Goal: Information Seeking & Learning: Learn about a topic

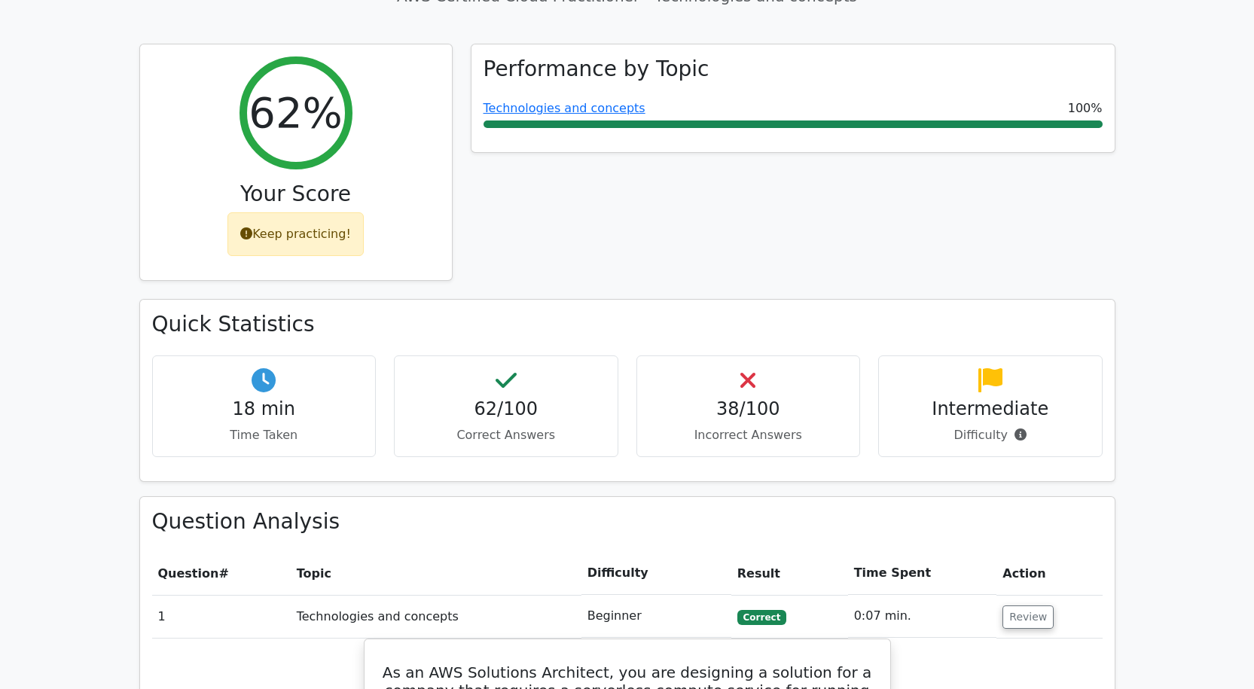
scroll to position [542, 0]
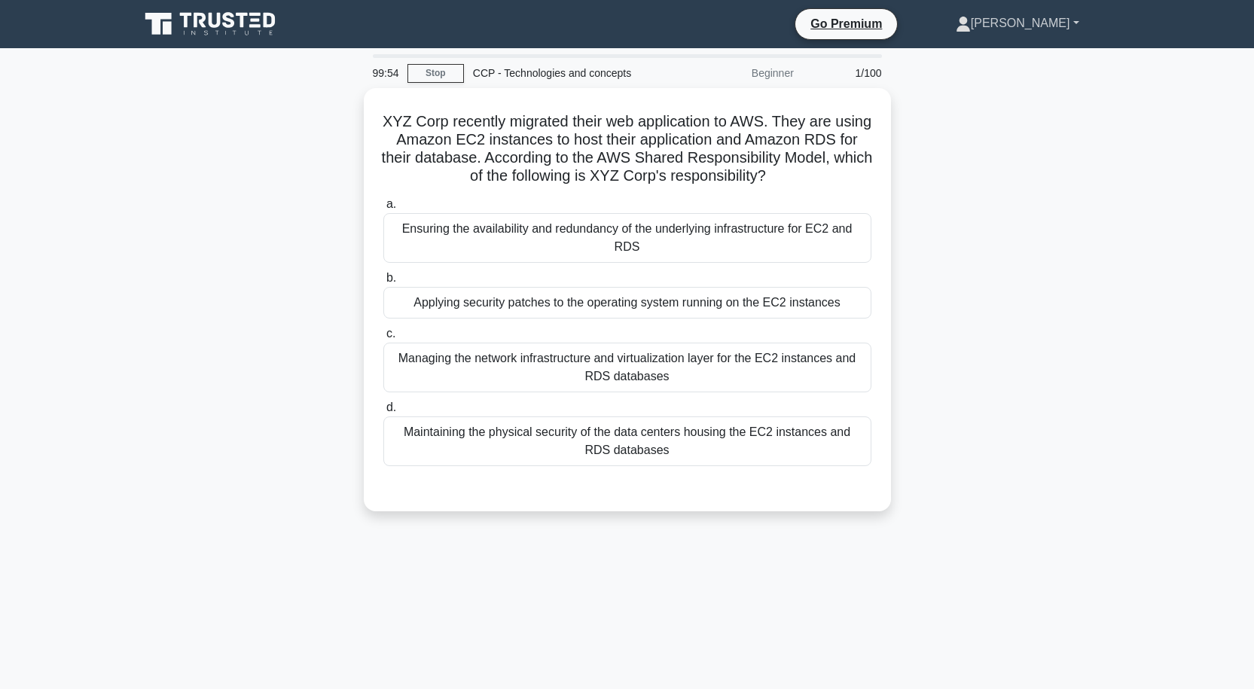
click at [1070, 20] on link "[PERSON_NAME]" at bounding box center [1018, 23] width 196 height 30
click at [999, 83] on link "Settings" at bounding box center [979, 83] width 119 height 24
drag, startPoint x: 941, startPoint y: 89, endPoint x: 1021, endPoint y: 29, distance: 99.6
click at [1021, 29] on link "[PERSON_NAME]" at bounding box center [1018, 23] width 196 height 30
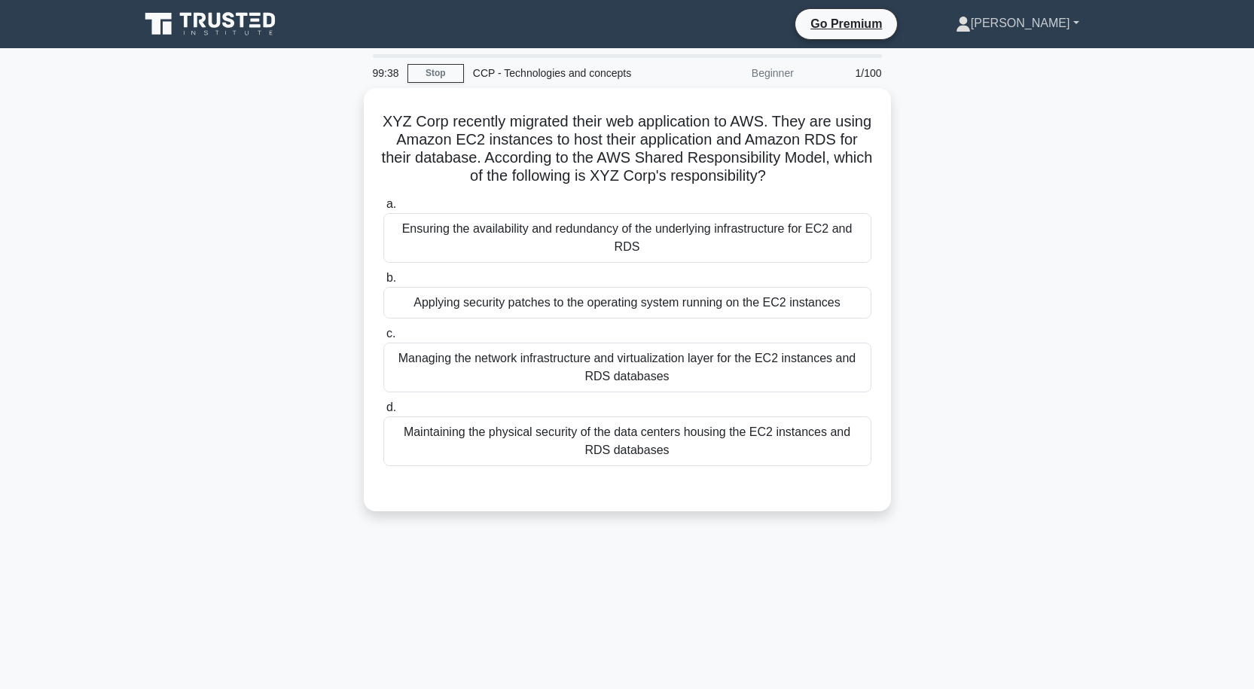
click at [1021, 29] on link "[PERSON_NAME]" at bounding box center [1018, 23] width 196 height 30
click at [1014, 59] on link "Profile" at bounding box center [979, 59] width 119 height 24
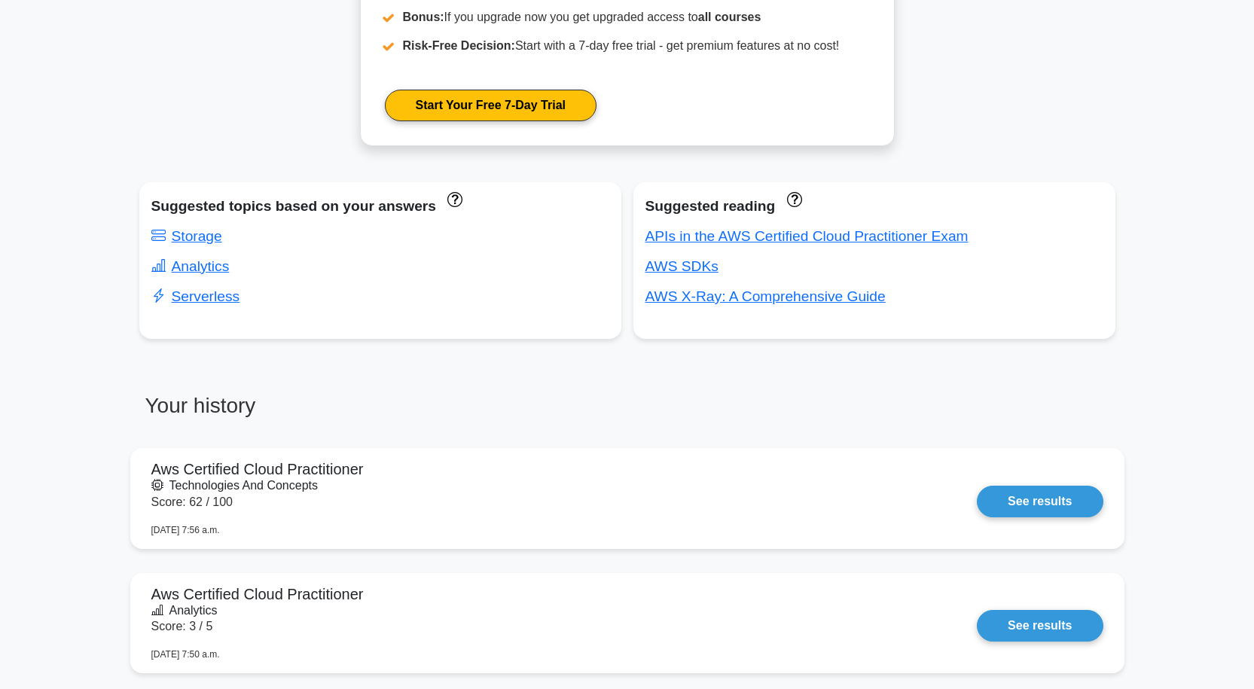
scroll to position [784, 0]
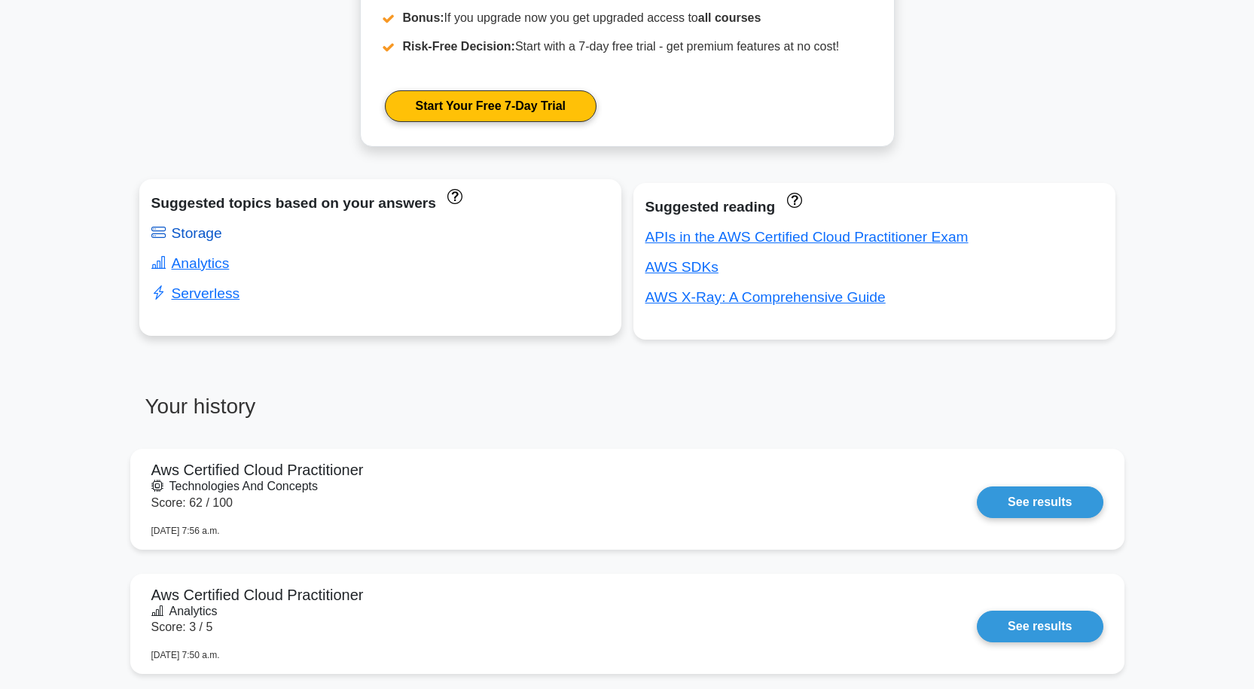
click at [209, 231] on link "Storage" at bounding box center [186, 233] width 71 height 16
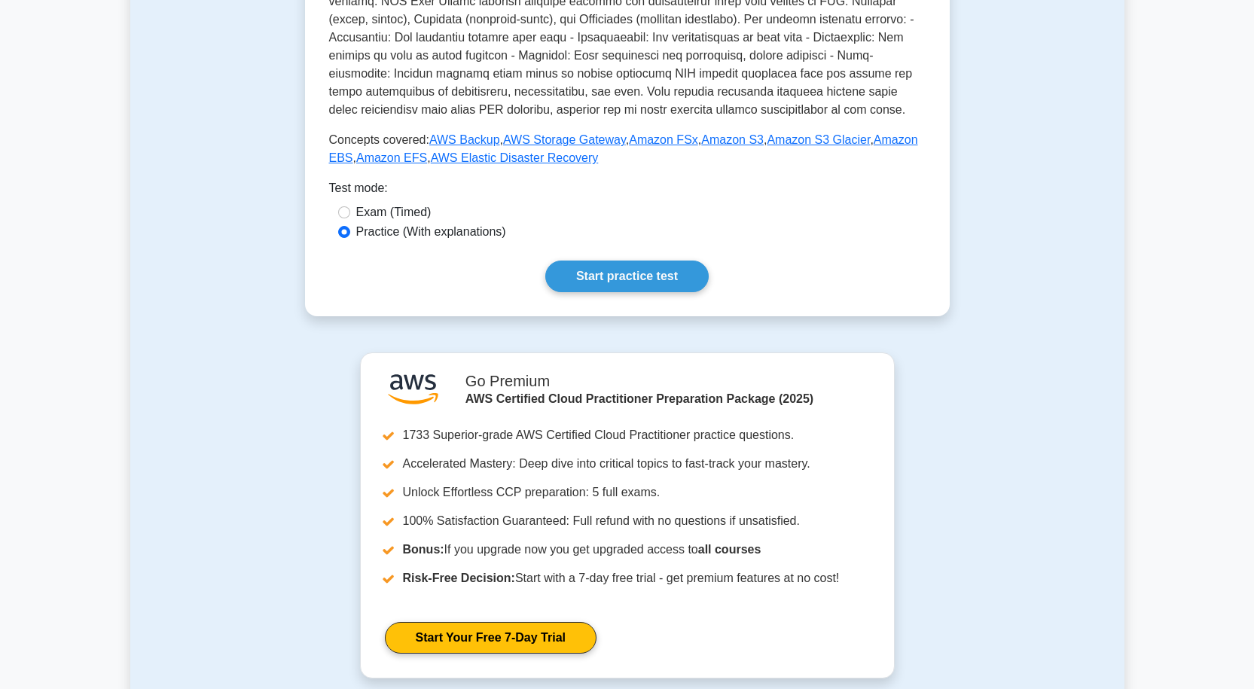
scroll to position [602, 0]
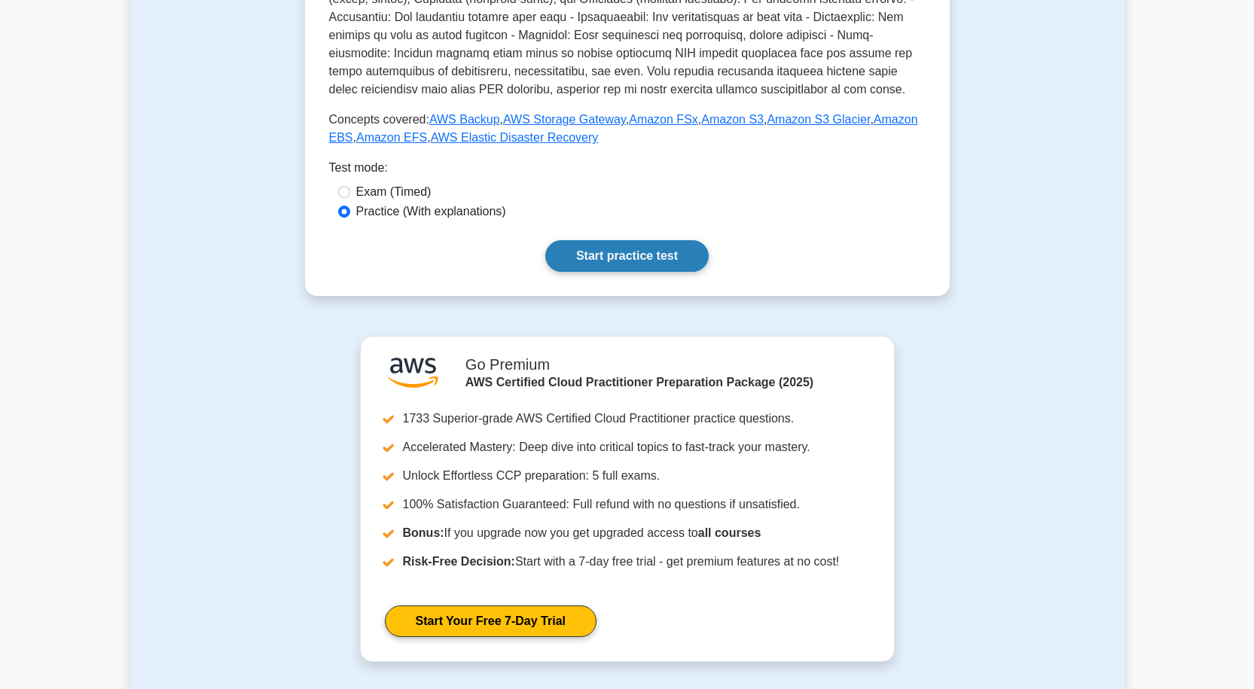
click at [651, 252] on link "Start practice test" at bounding box center [626, 256] width 163 height 32
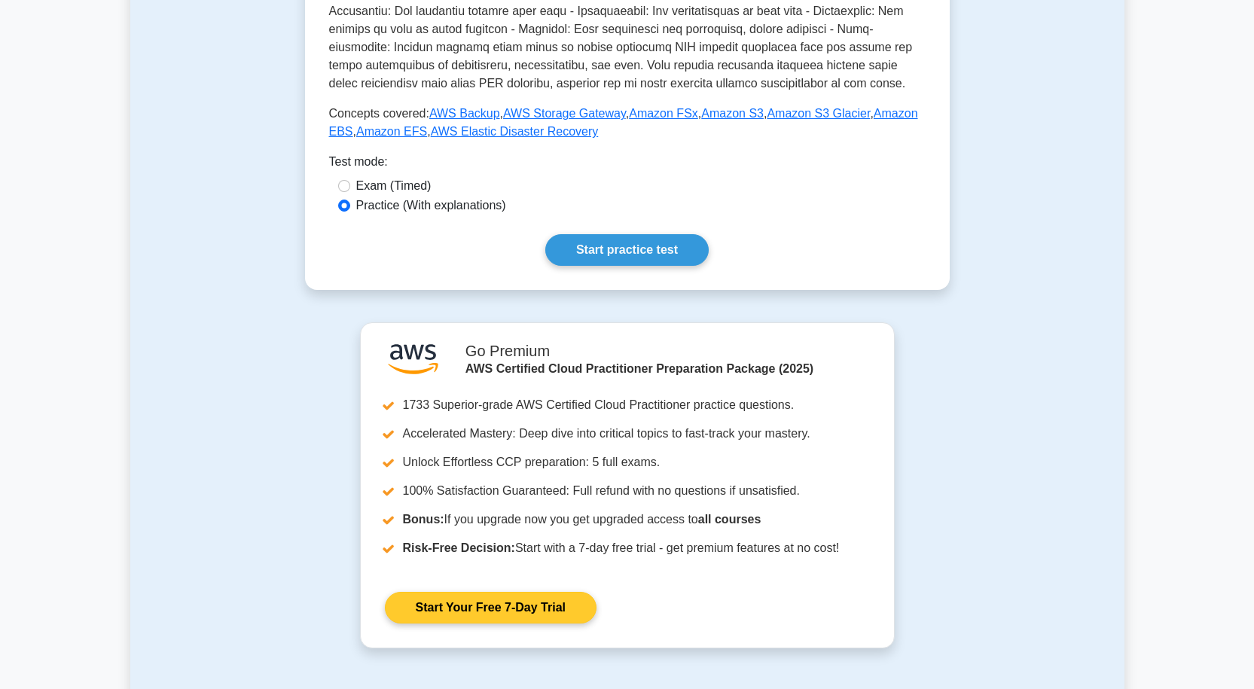
scroll to position [657, 0]
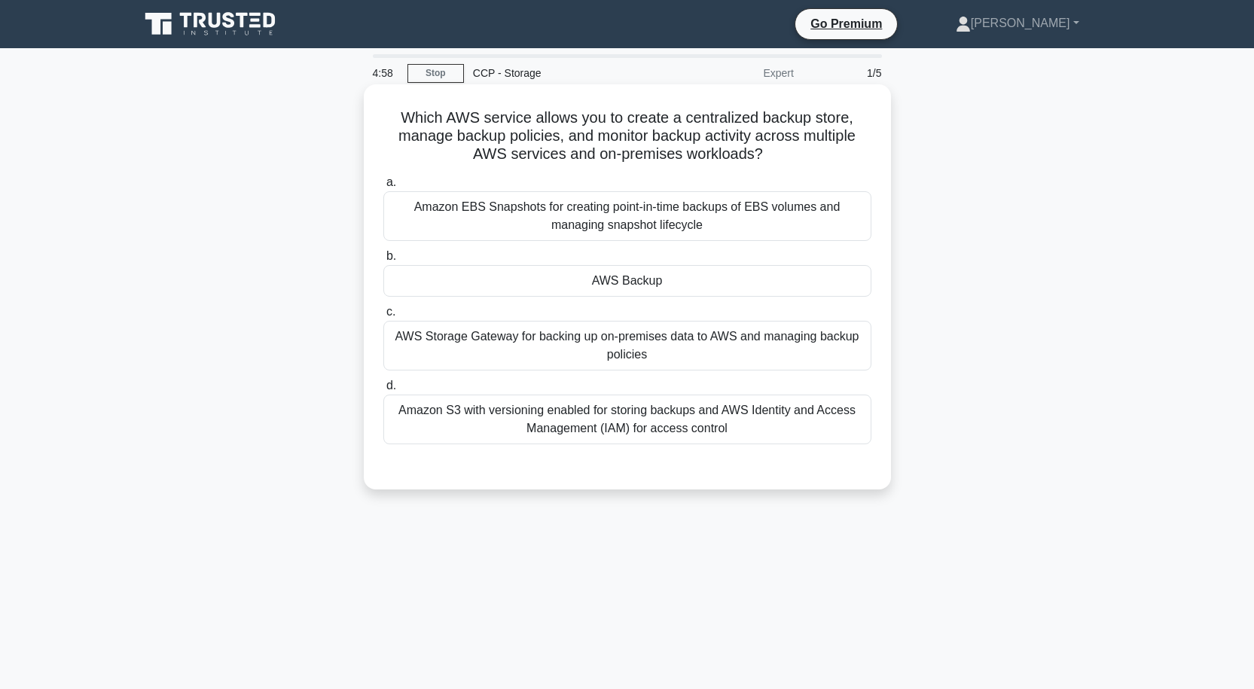
click at [671, 288] on div "AWS Backup" at bounding box center [627, 281] width 488 height 32
click at [383, 261] on input "b. AWS Backup" at bounding box center [383, 257] width 0 height 10
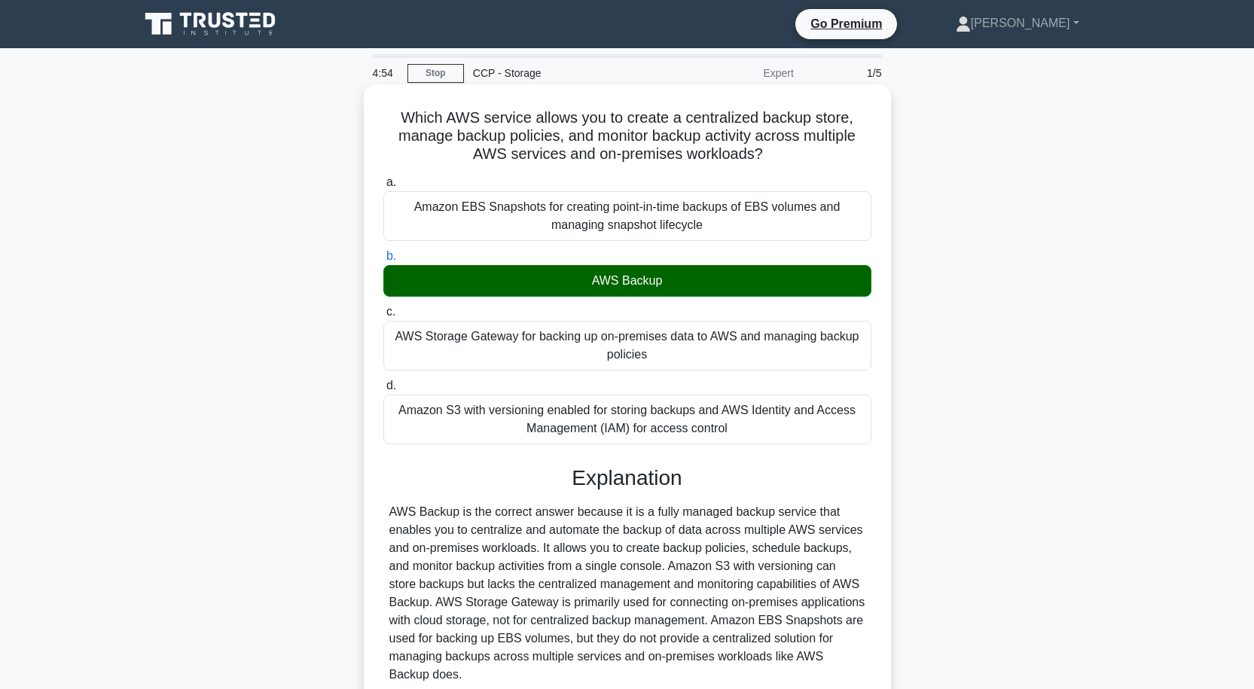
scroll to position [132, 0]
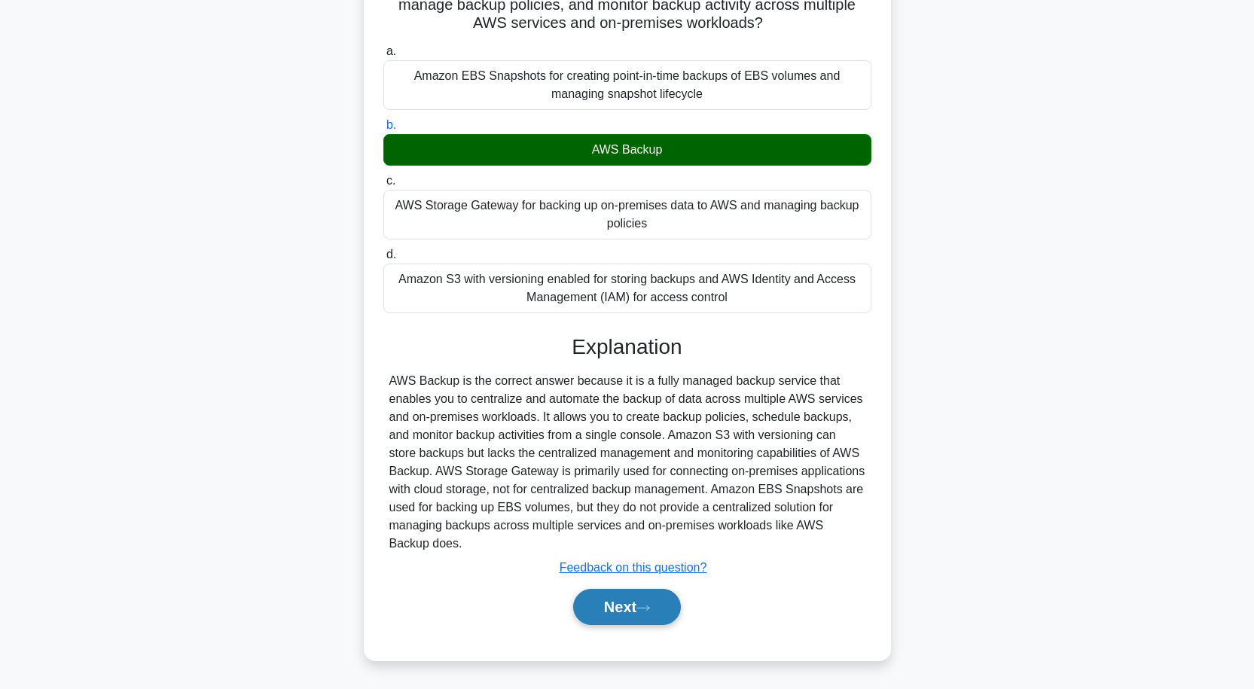
click at [642, 603] on button "Next" at bounding box center [627, 607] width 108 height 36
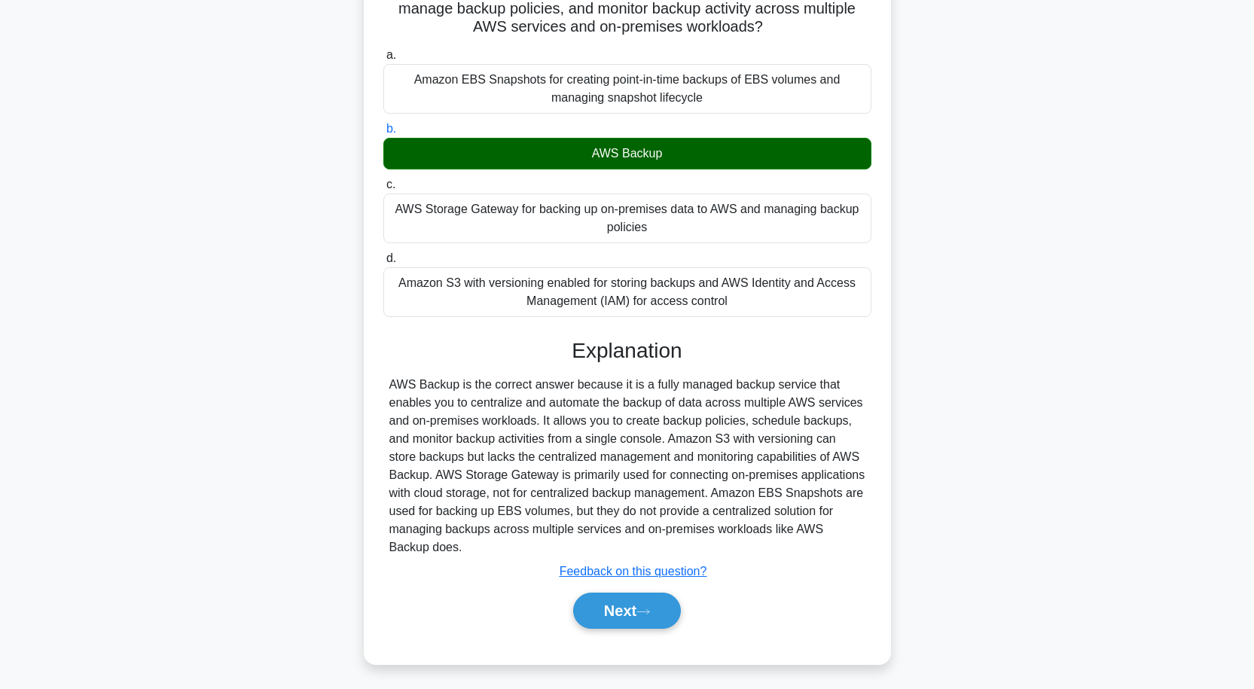
scroll to position [124, 0]
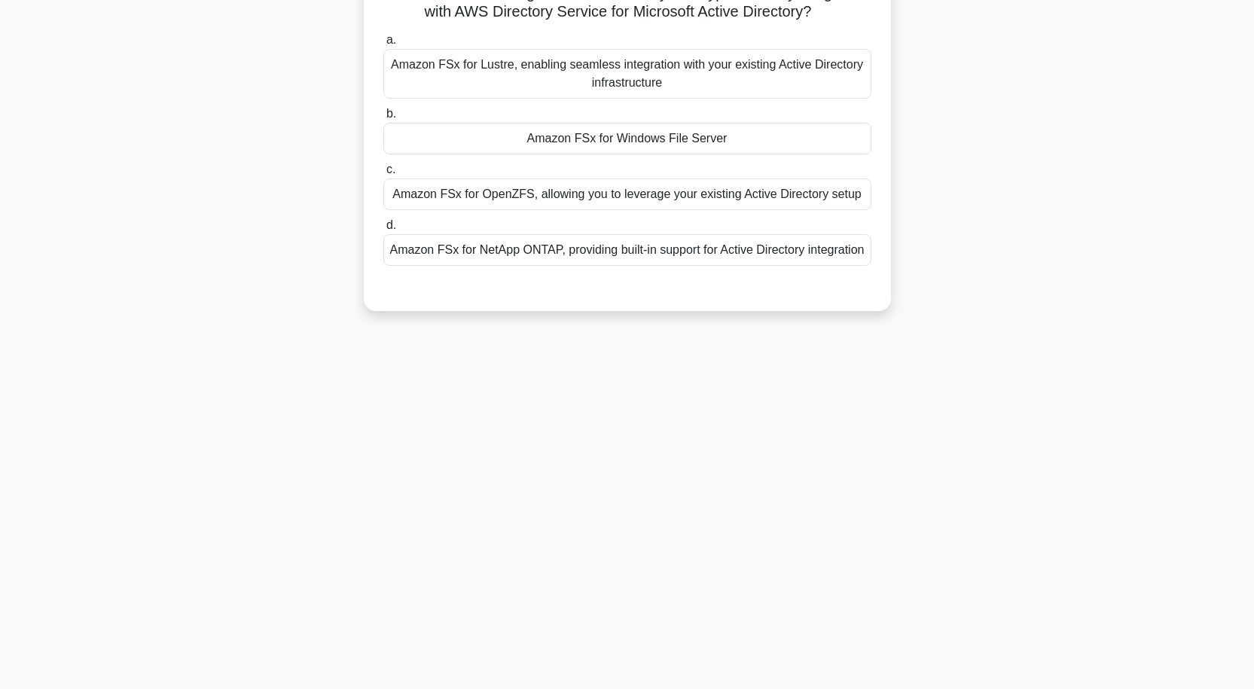
drag, startPoint x: 633, startPoint y: 139, endPoint x: 625, endPoint y: 143, distance: 8.4
click at [631, 139] on div "Amazon FSx for Windows File Server" at bounding box center [627, 139] width 488 height 32
click at [383, 119] on input "b. Amazon FSx for Windows File Server" at bounding box center [383, 114] width 0 height 10
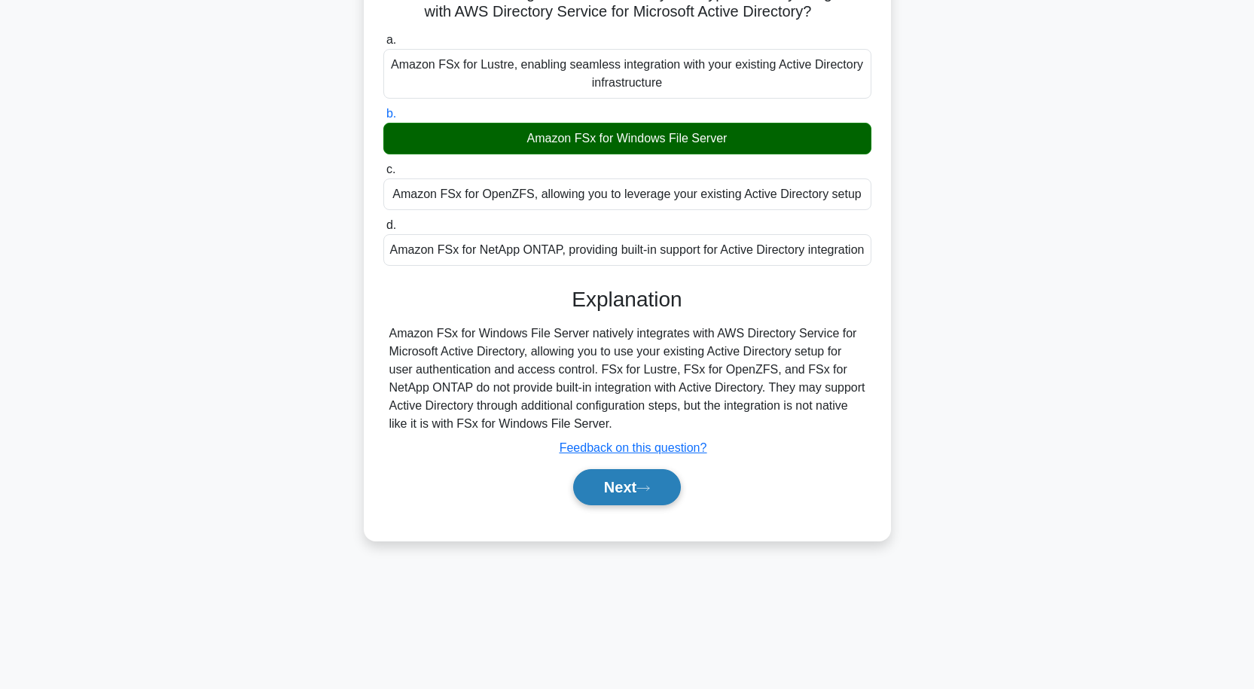
click at [635, 505] on button "Next" at bounding box center [627, 487] width 108 height 36
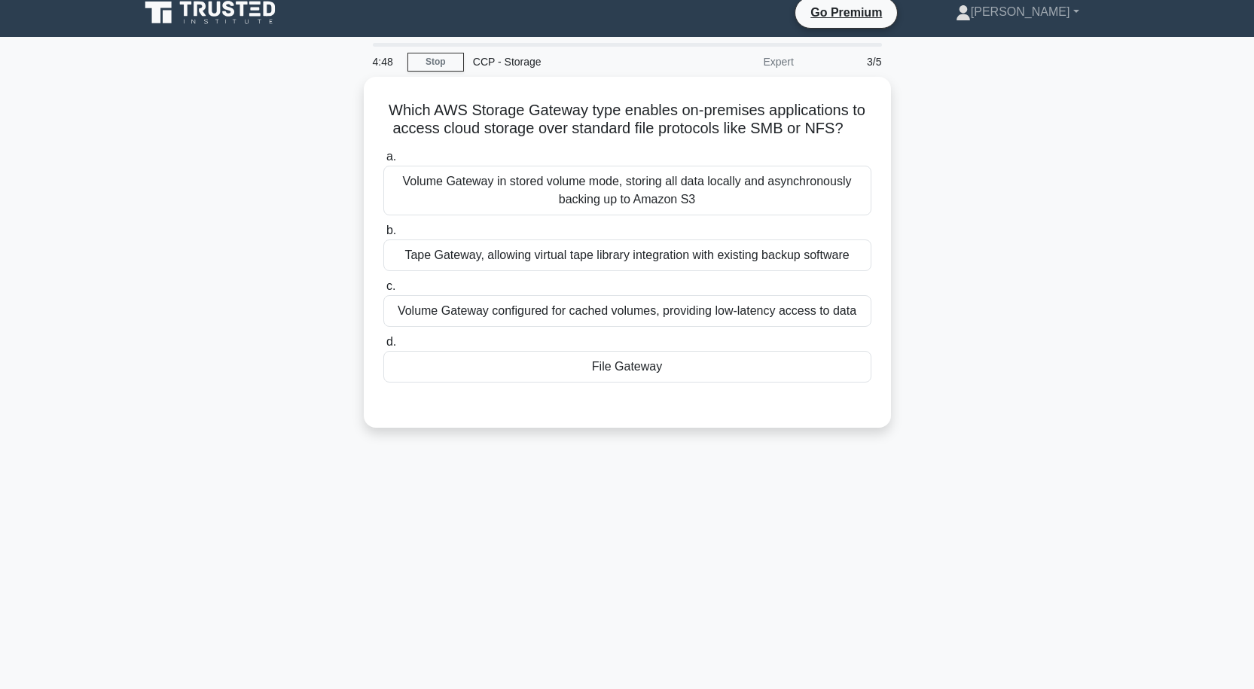
scroll to position [0, 0]
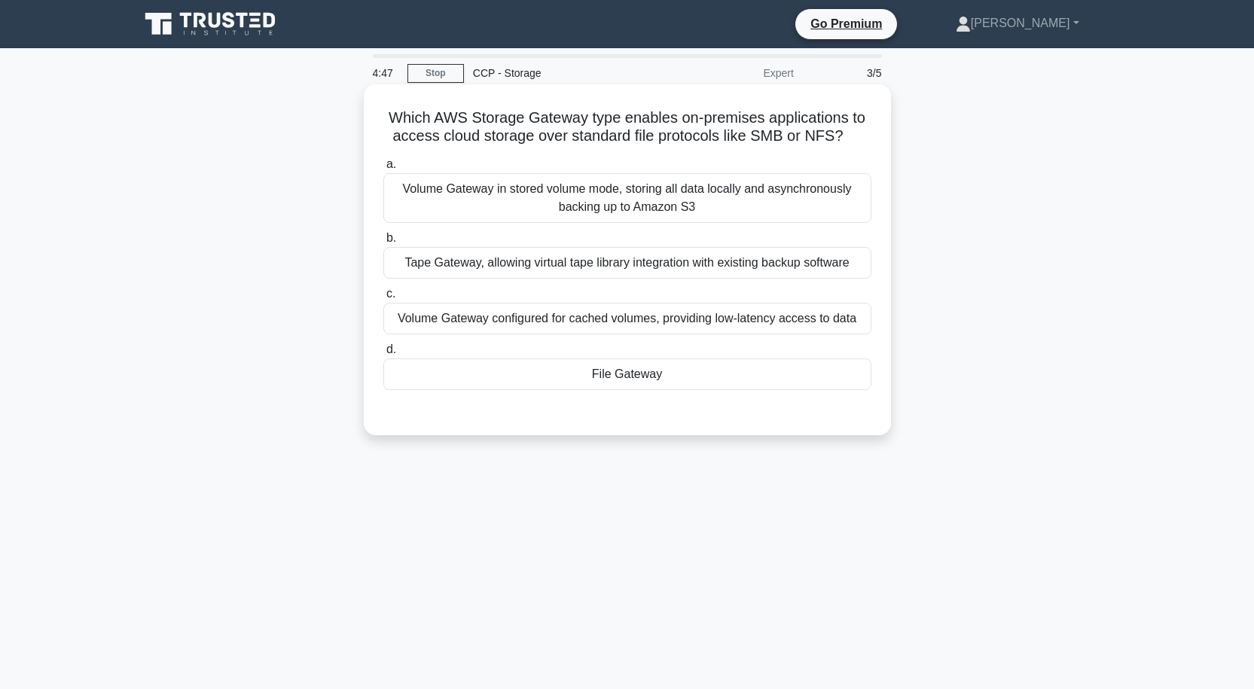
click at [616, 374] on div "File Gateway" at bounding box center [627, 374] width 488 height 32
click at [383, 355] on input "d. File Gateway" at bounding box center [383, 350] width 0 height 10
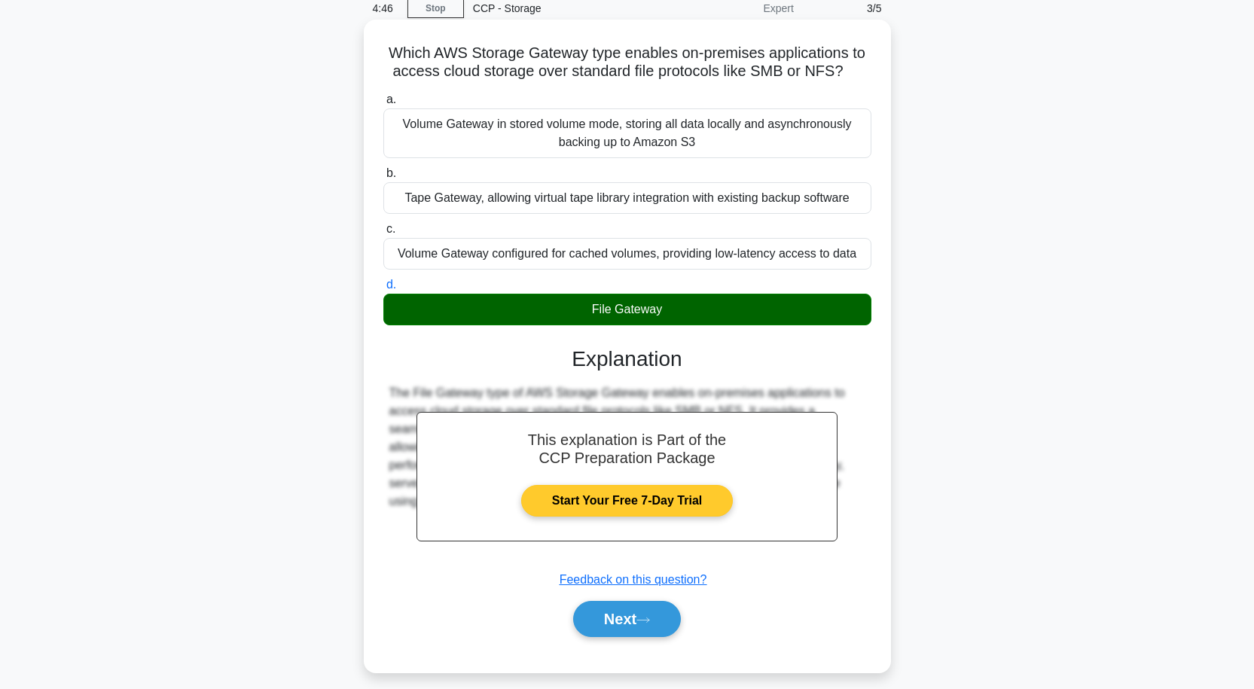
scroll to position [124, 0]
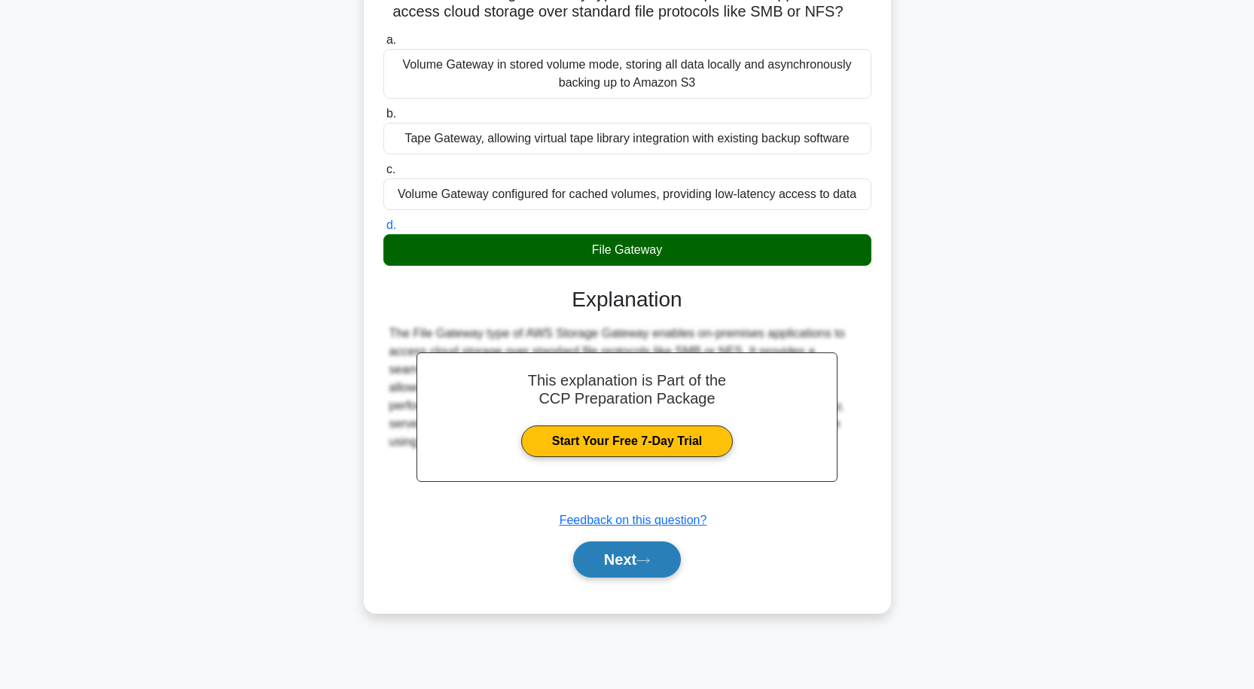
click at [651, 568] on button "Next" at bounding box center [627, 559] width 108 height 36
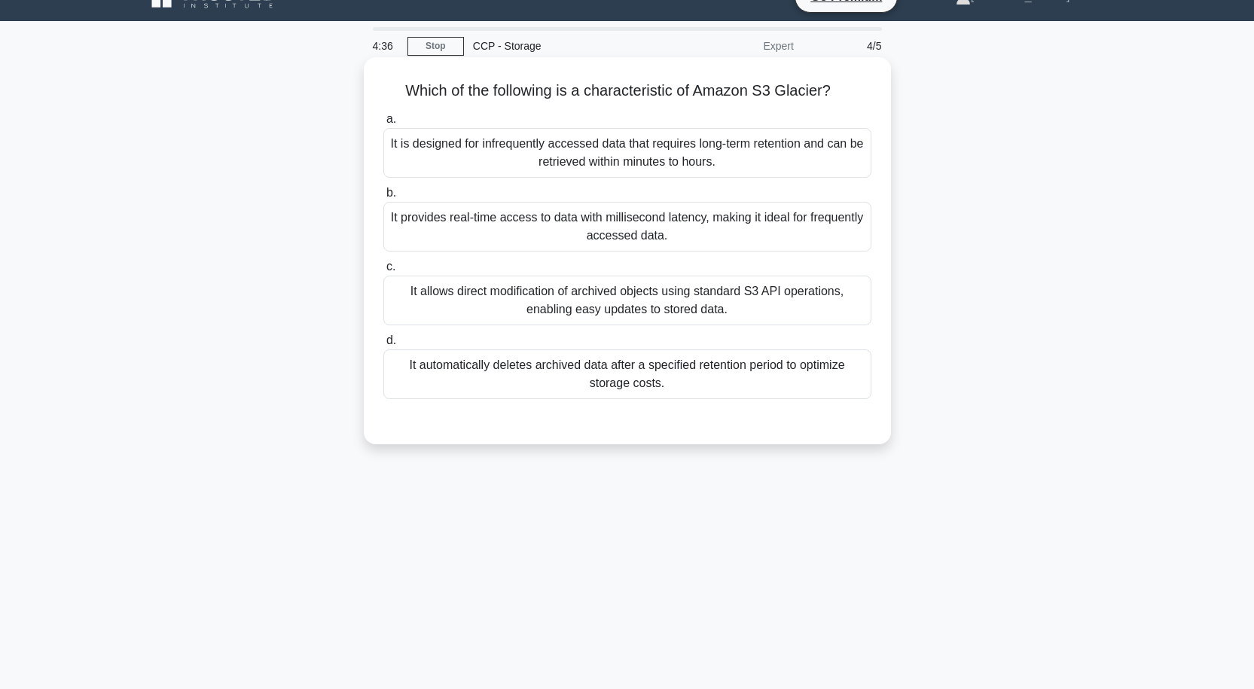
scroll to position [0, 0]
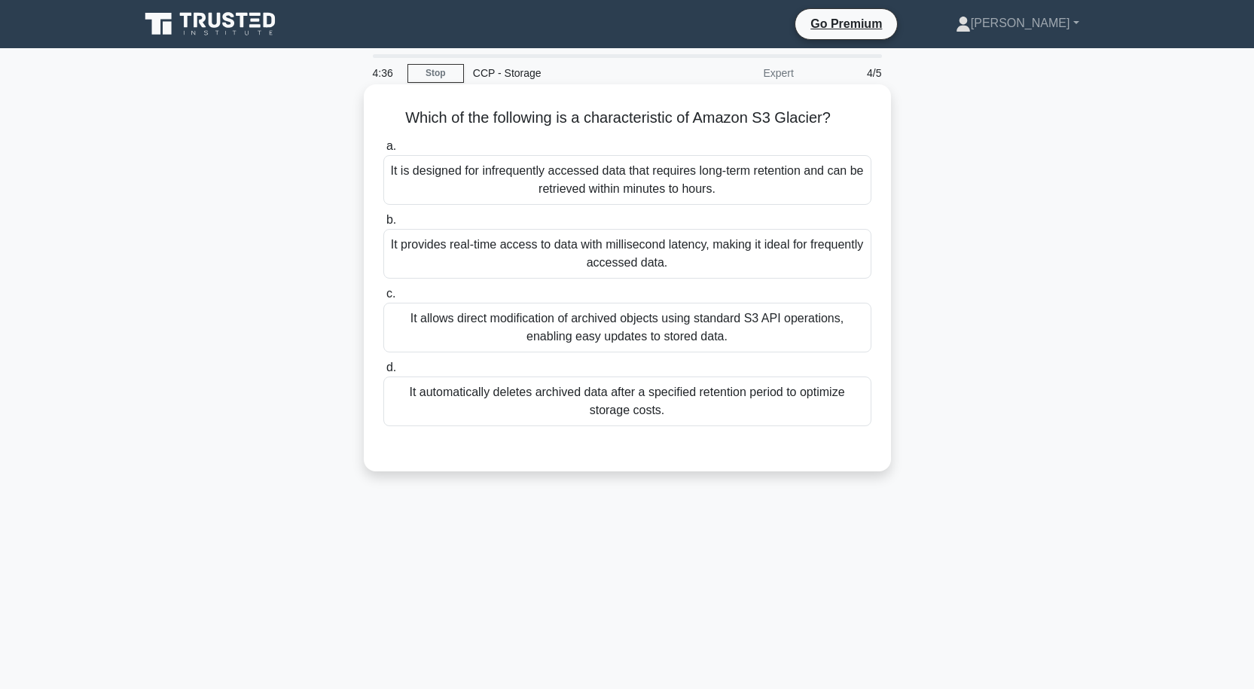
click at [600, 181] on div "It is designed for infrequently accessed data that requires long-term retention…" at bounding box center [627, 180] width 488 height 50
click at [383, 151] on input "a. It is designed for infrequently accessed data that requires long-term retent…" at bounding box center [383, 147] width 0 height 10
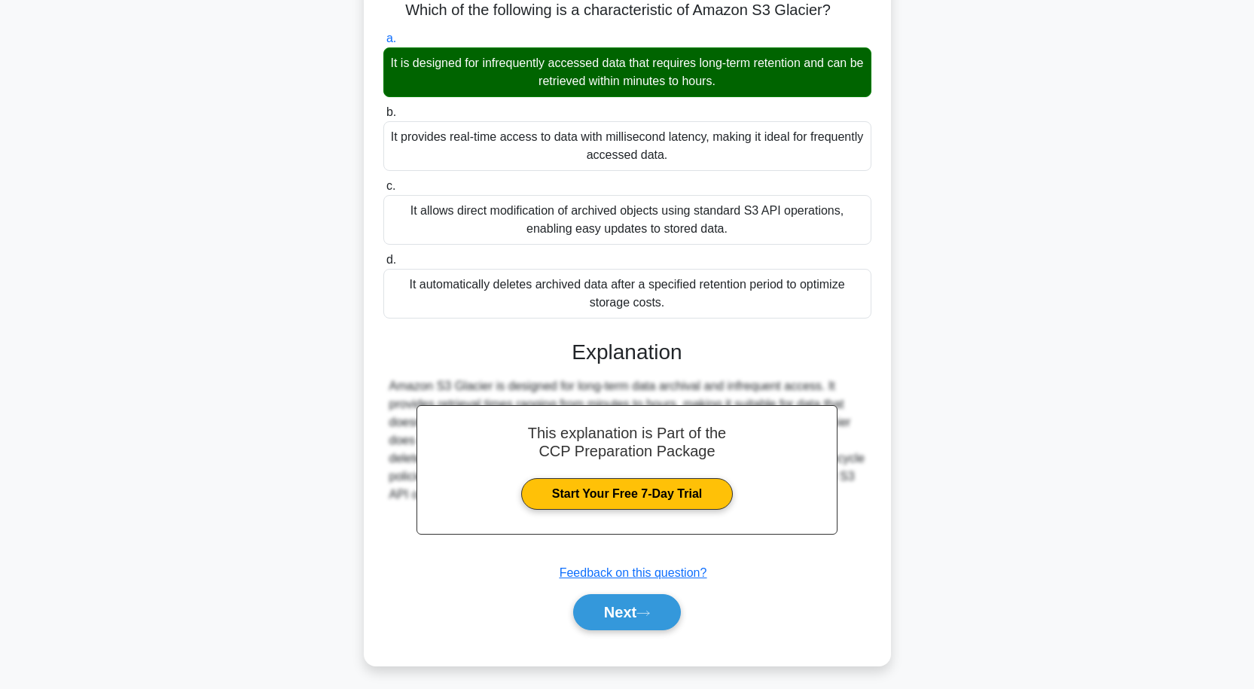
scroll to position [124, 0]
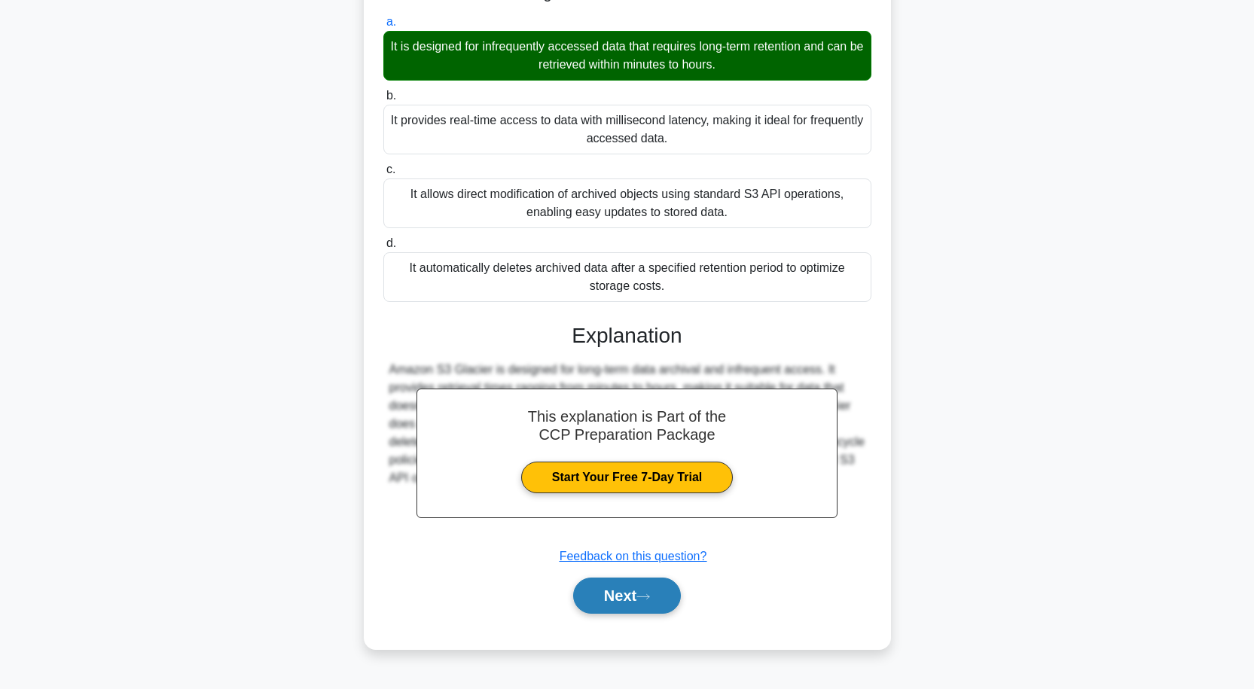
click at [646, 592] on button "Next" at bounding box center [627, 596] width 108 height 36
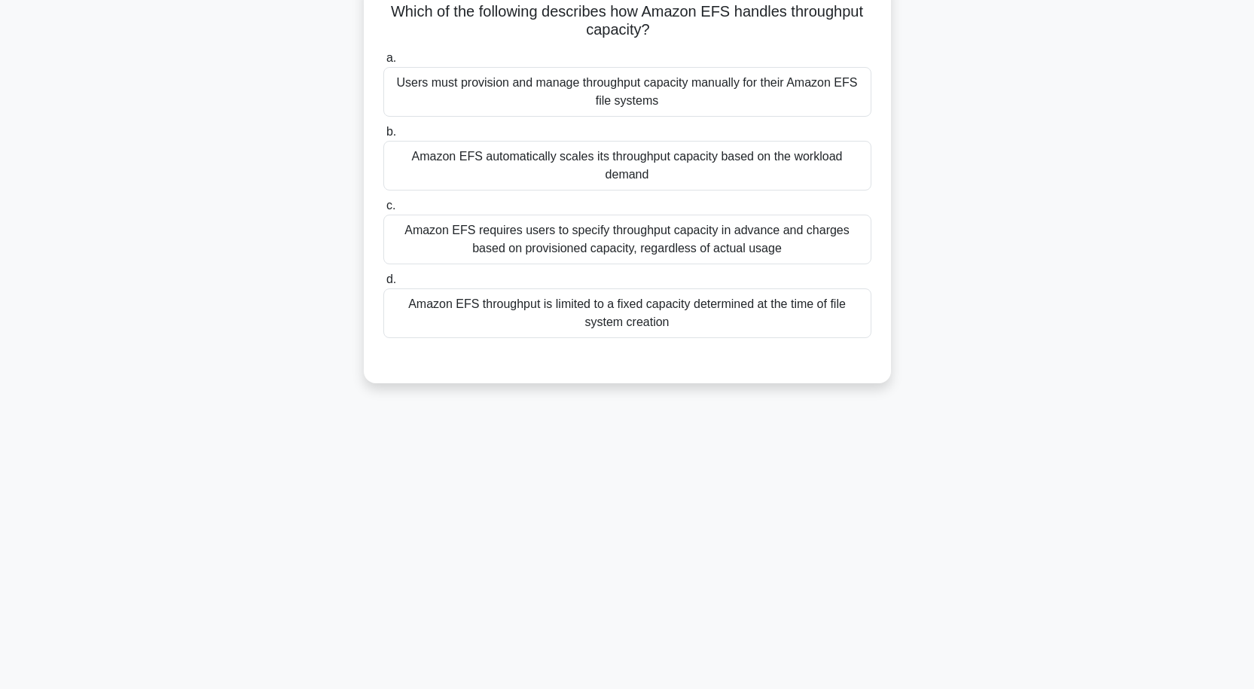
scroll to position [0, 0]
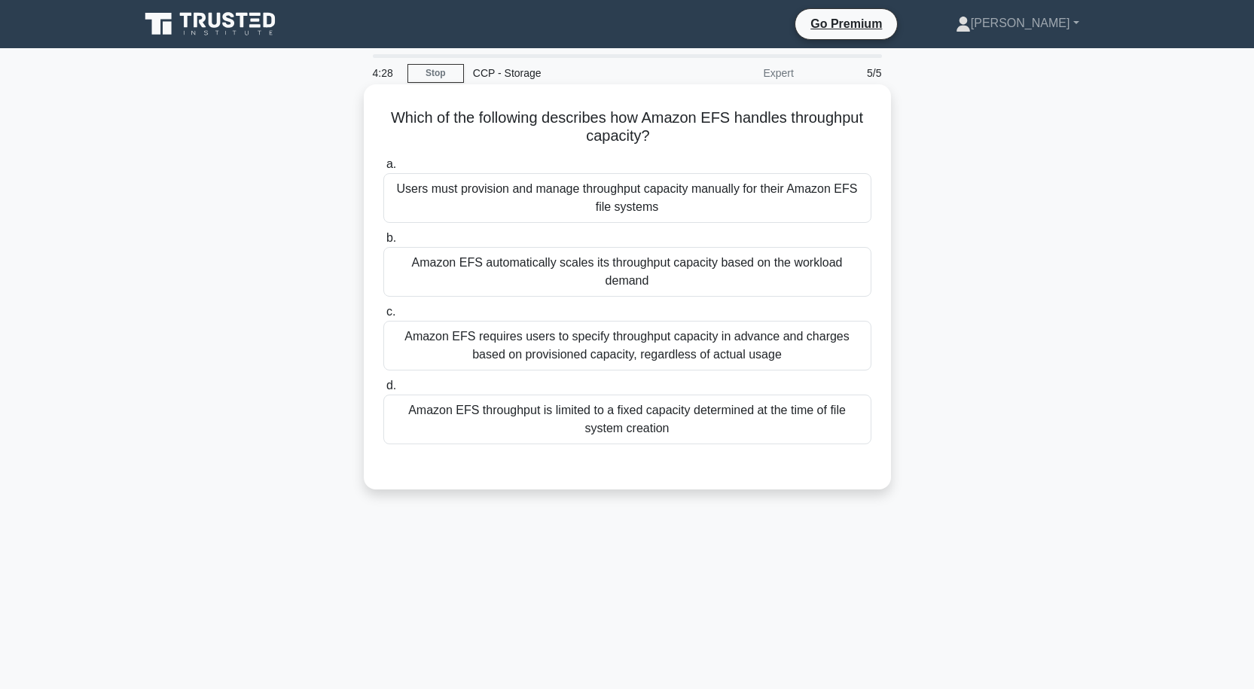
click at [648, 192] on div "Users must provision and manage throughput capacity manually for their Amazon E…" at bounding box center [627, 198] width 488 height 50
click at [383, 169] on input "a. Users must provision and manage throughput capacity manually for their Amazo…" at bounding box center [383, 165] width 0 height 10
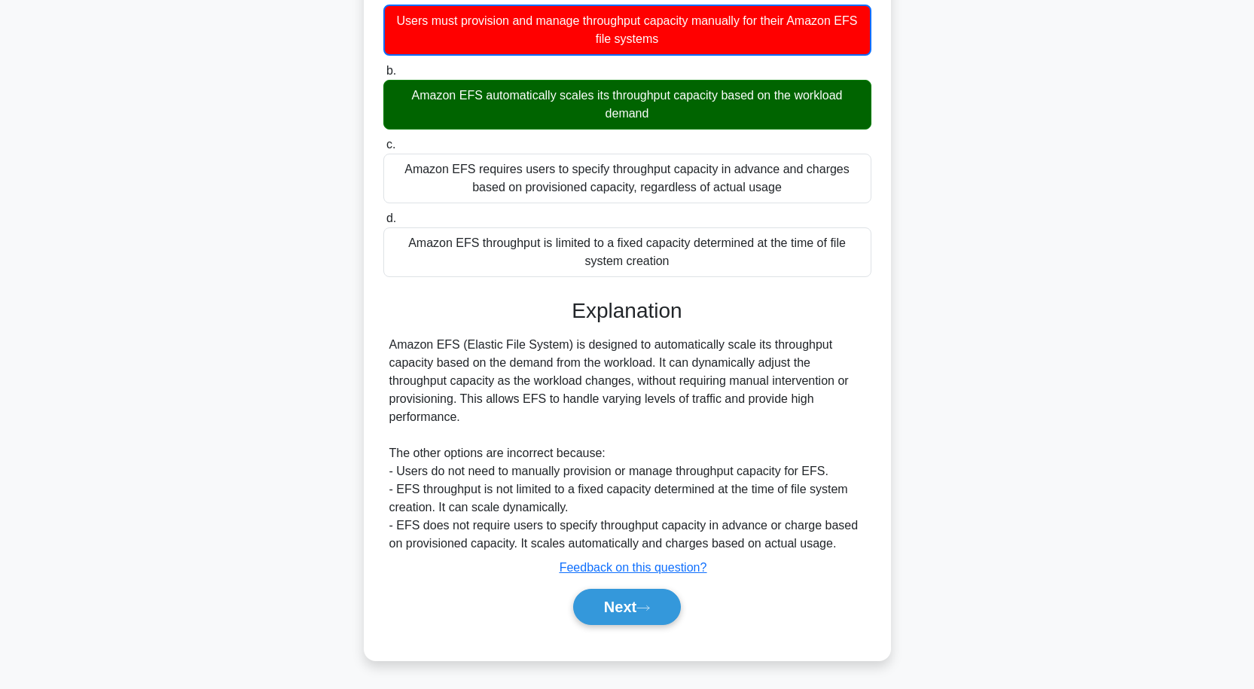
scroll to position [169, 0]
drag, startPoint x: 662, startPoint y: 621, endPoint x: 663, endPoint y: 608, distance: 12.8
click at [663, 619] on button "Next" at bounding box center [627, 607] width 108 height 36
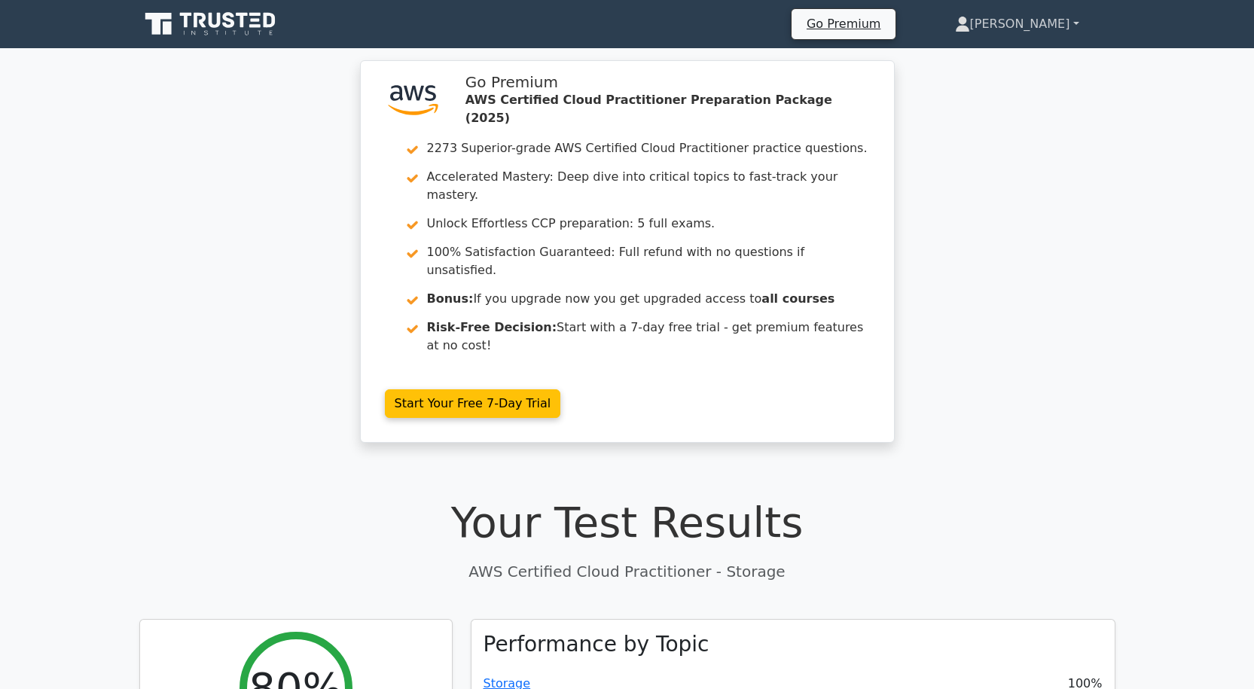
click at [1029, 20] on link "[PERSON_NAME]" at bounding box center [1017, 24] width 197 height 30
click at [997, 54] on link "Profile" at bounding box center [979, 59] width 119 height 24
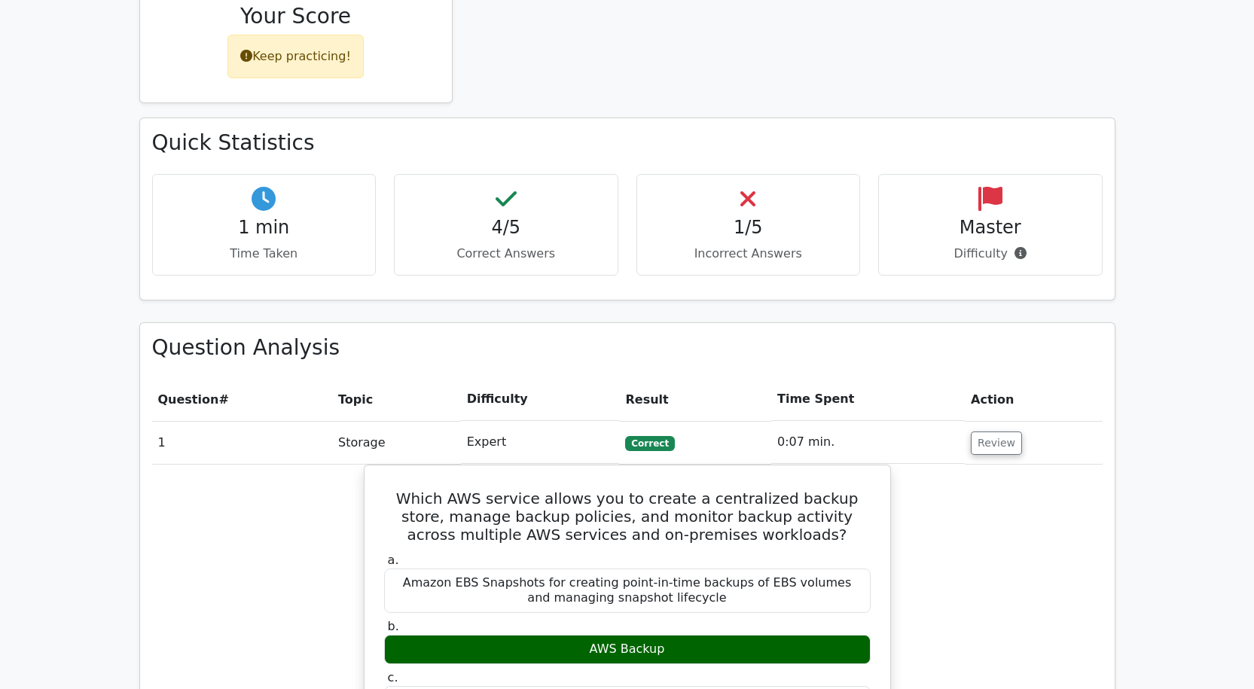
scroll to position [904, 0]
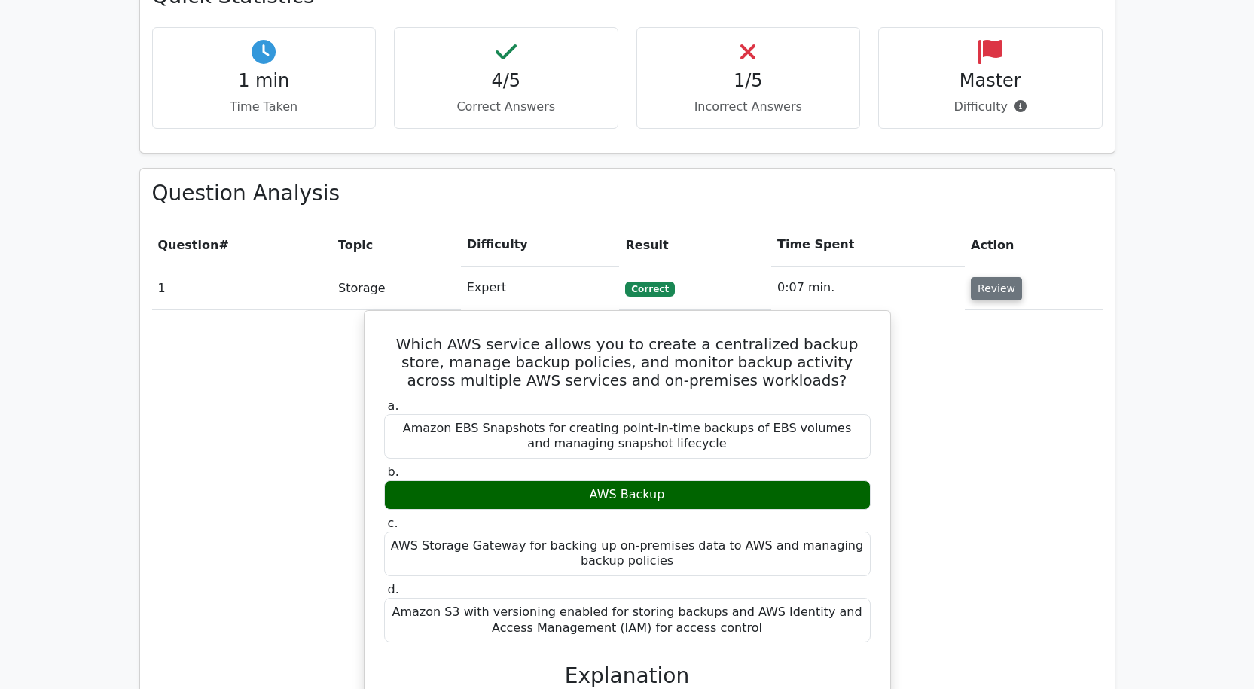
click at [991, 277] on button "Review" at bounding box center [996, 288] width 51 height 23
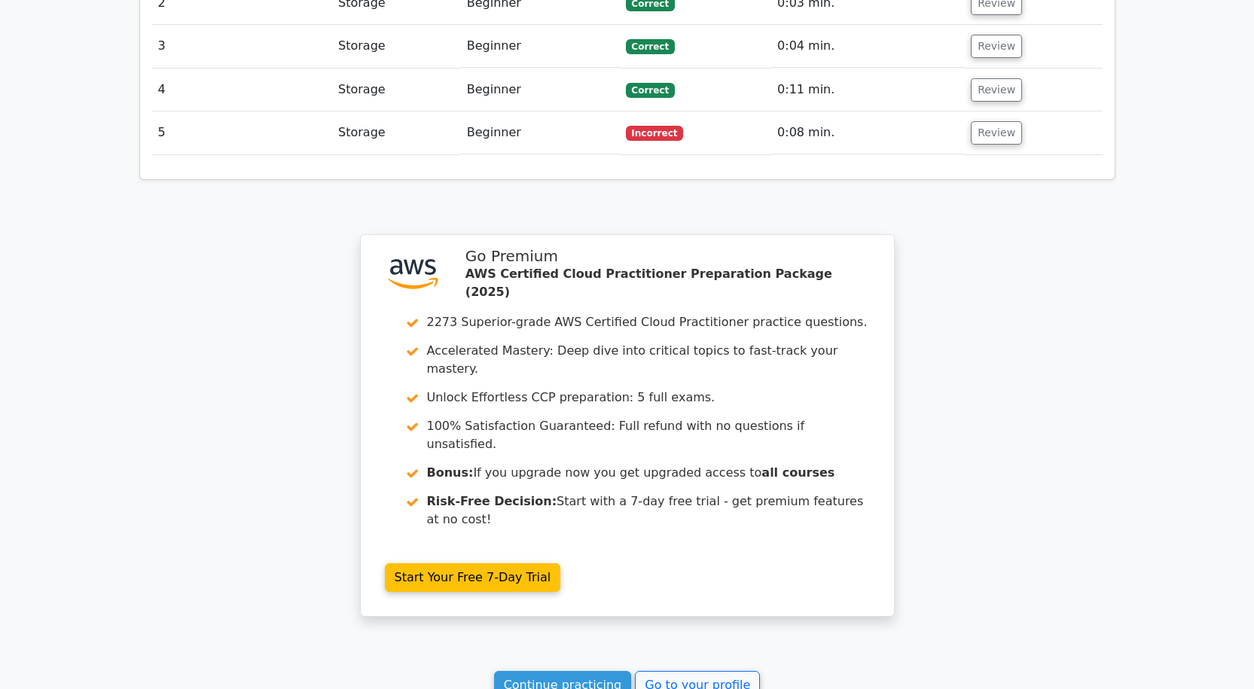
scroll to position [1340, 0]
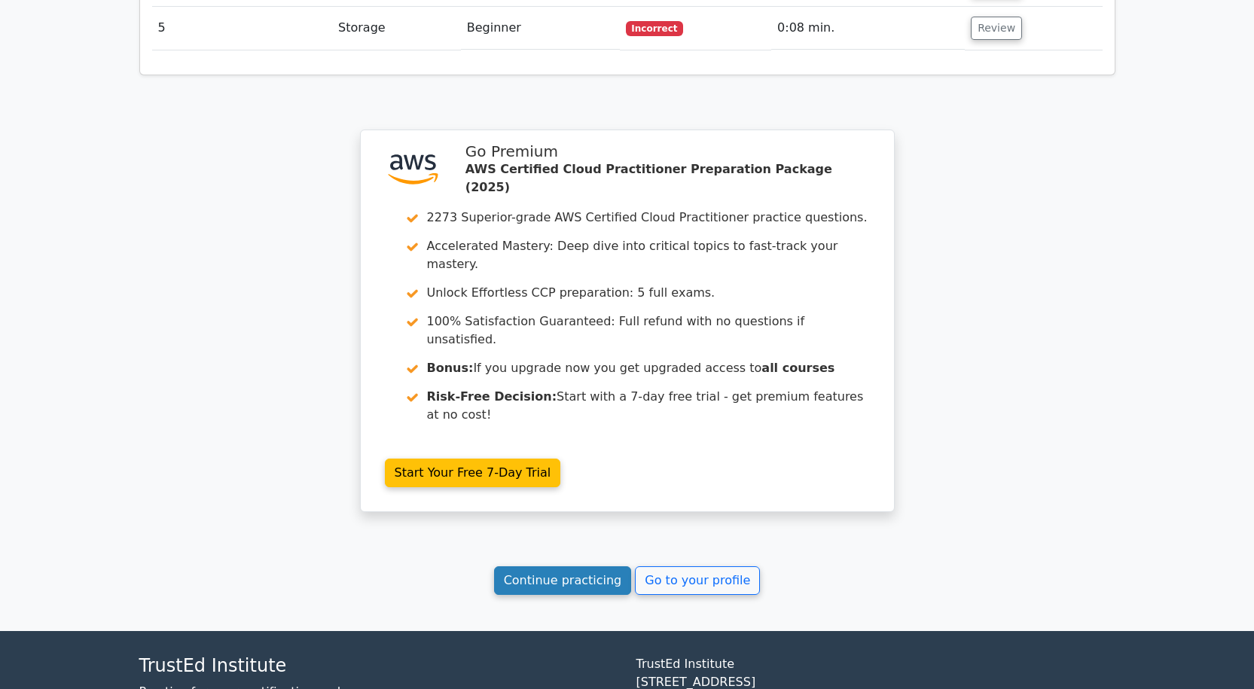
click at [605, 566] on link "Continue practicing" at bounding box center [563, 580] width 138 height 29
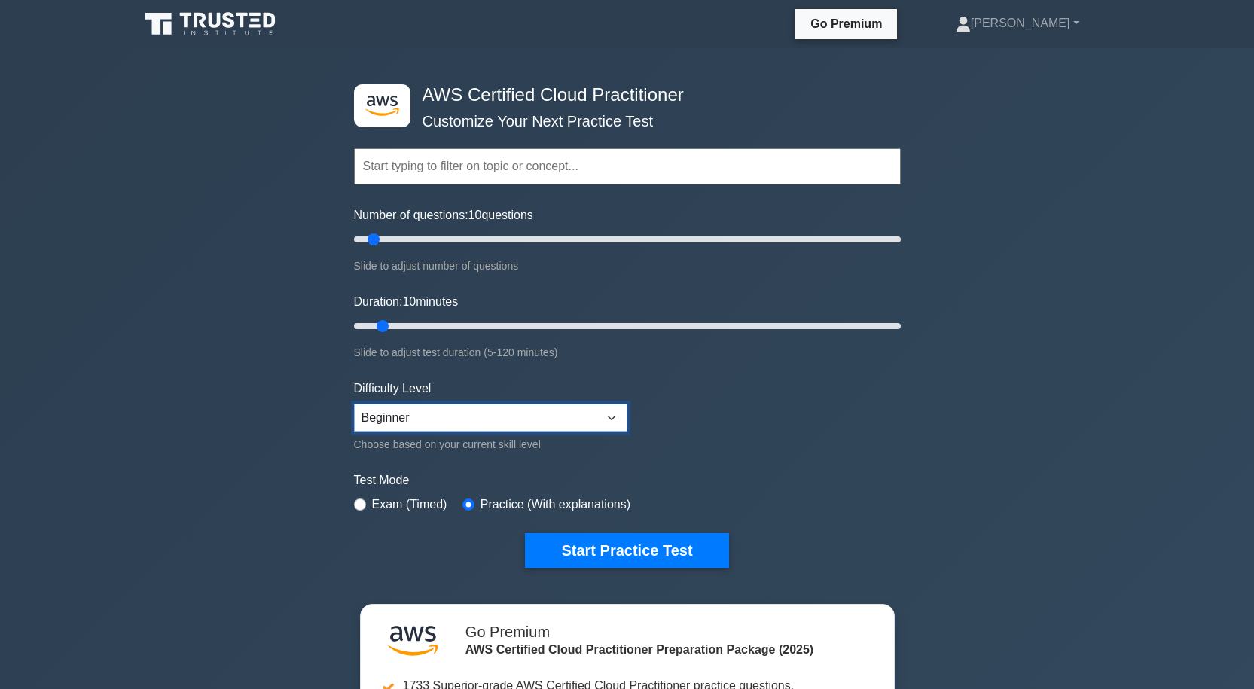
click at [615, 413] on select "Beginner Intermediate Expert" at bounding box center [490, 418] width 273 height 29
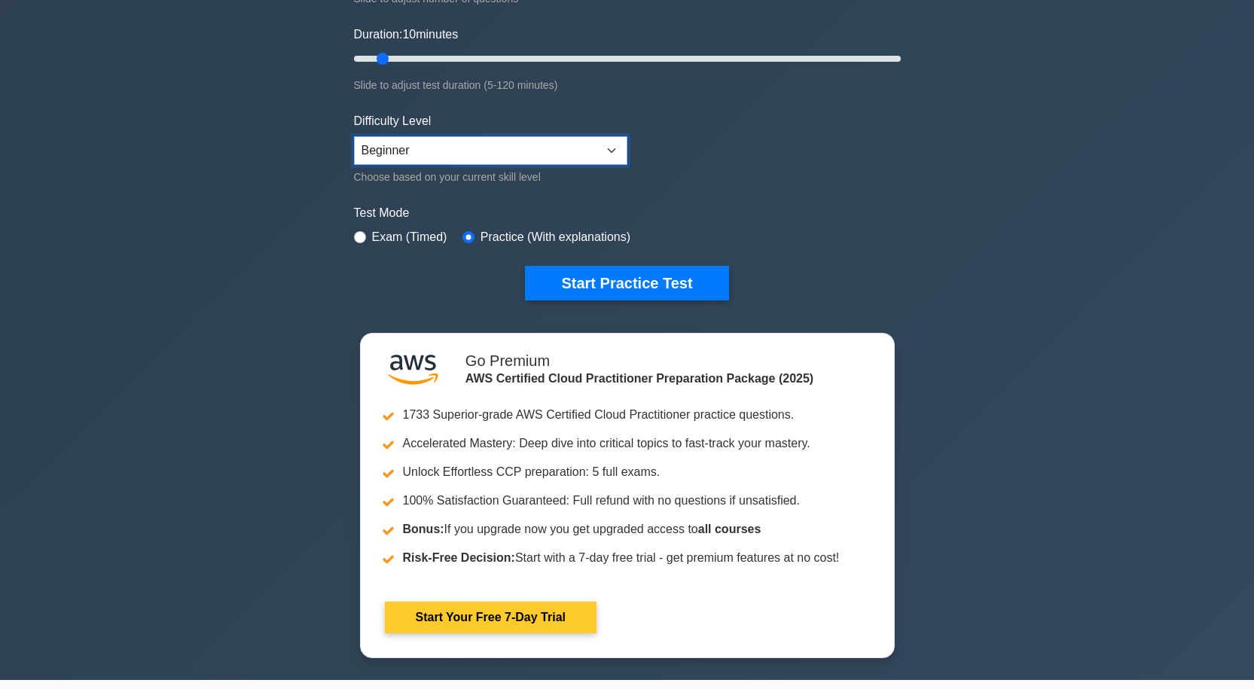
scroll to position [301, 0]
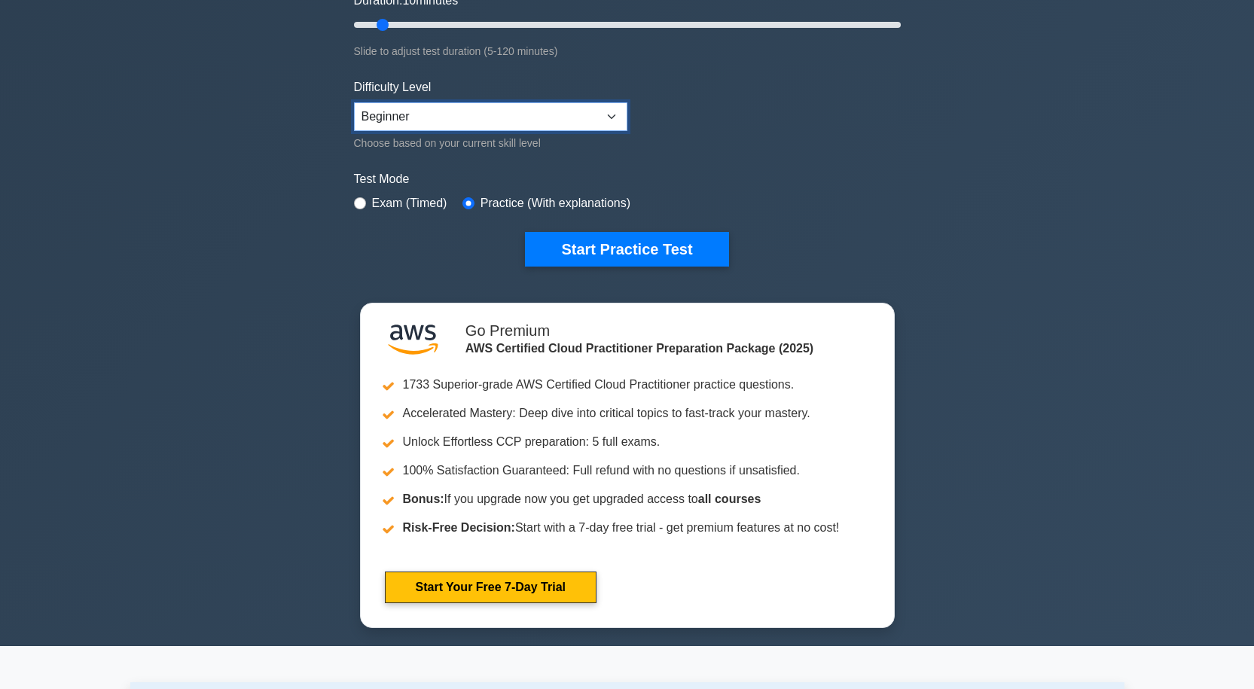
click at [607, 109] on select "Beginner Intermediate Expert" at bounding box center [490, 116] width 273 height 29
select select "expert"
click at [354, 102] on select "Beginner Intermediate Expert" at bounding box center [490, 116] width 273 height 29
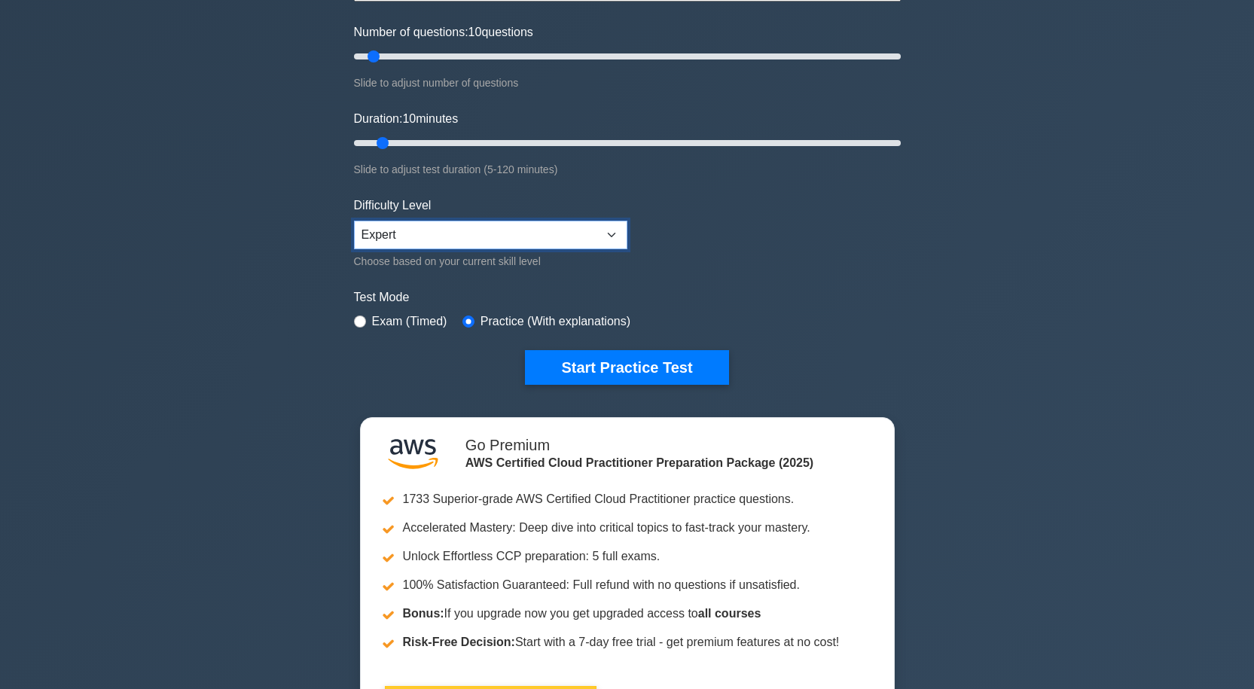
scroll to position [151, 0]
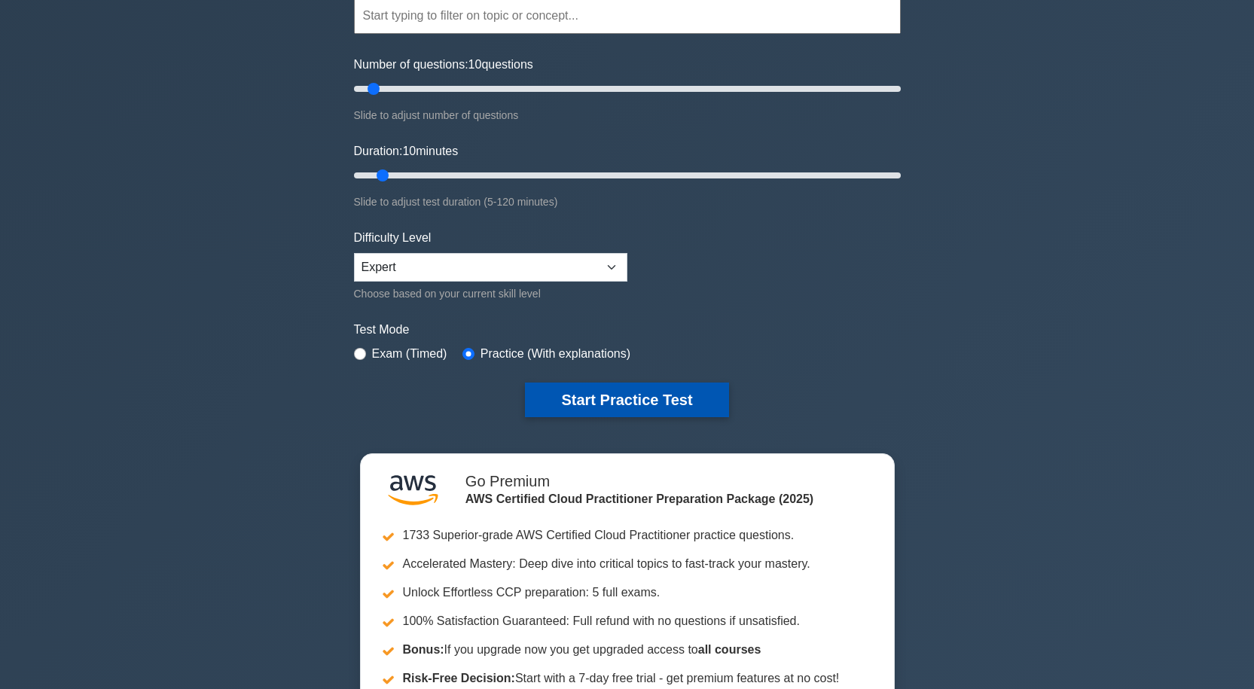
click at [633, 401] on button "Start Practice Test" at bounding box center [626, 400] width 203 height 35
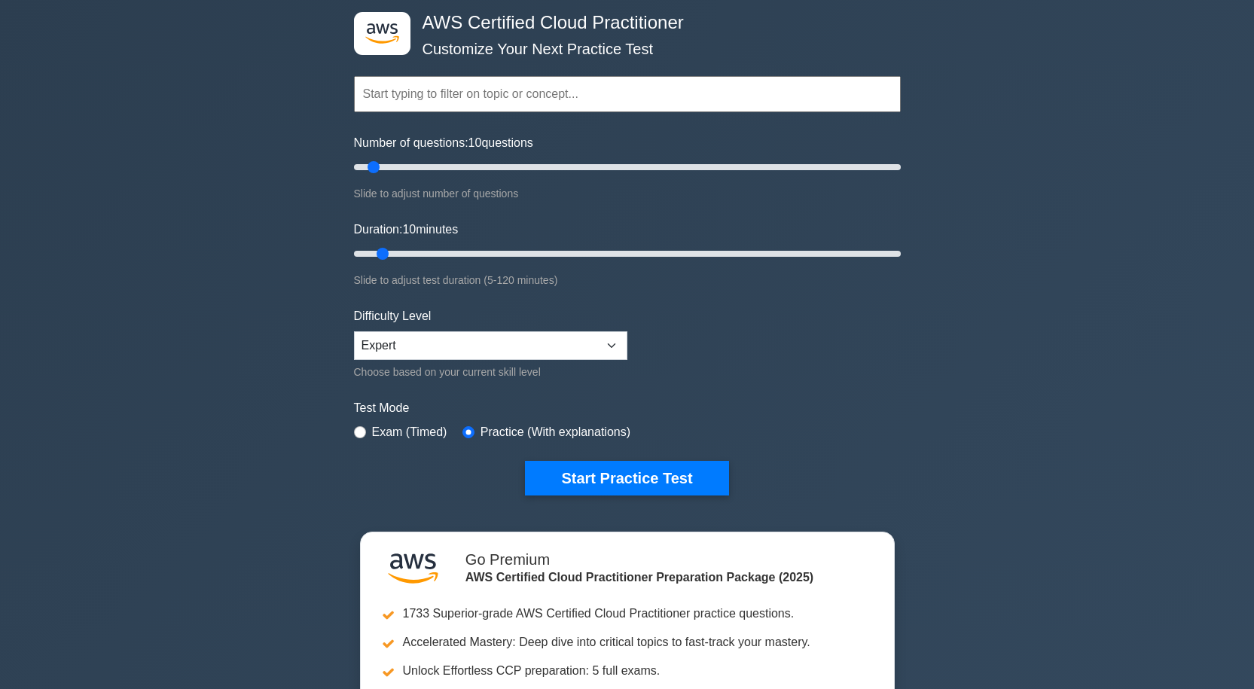
scroll to position [0, 0]
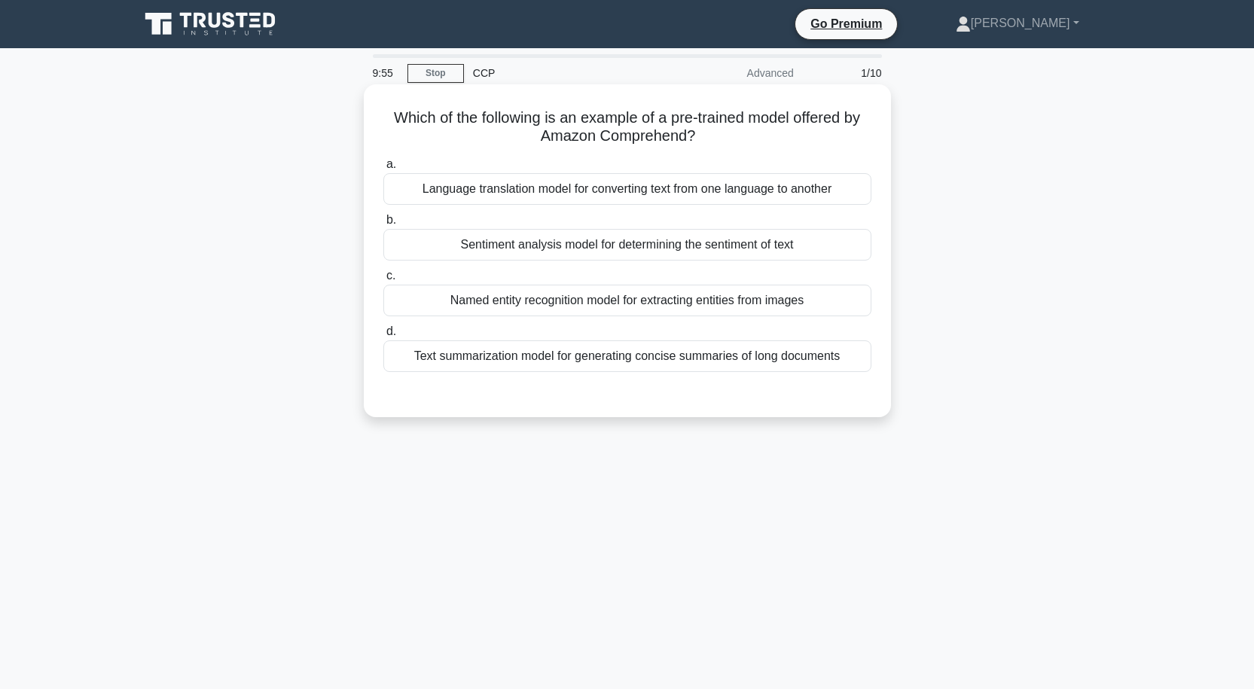
click at [529, 242] on div "Sentiment analysis model for determining the sentiment of text" at bounding box center [627, 245] width 488 height 32
click at [383, 225] on input "b. Sentiment analysis model for determining the sentiment of text" at bounding box center [383, 220] width 0 height 10
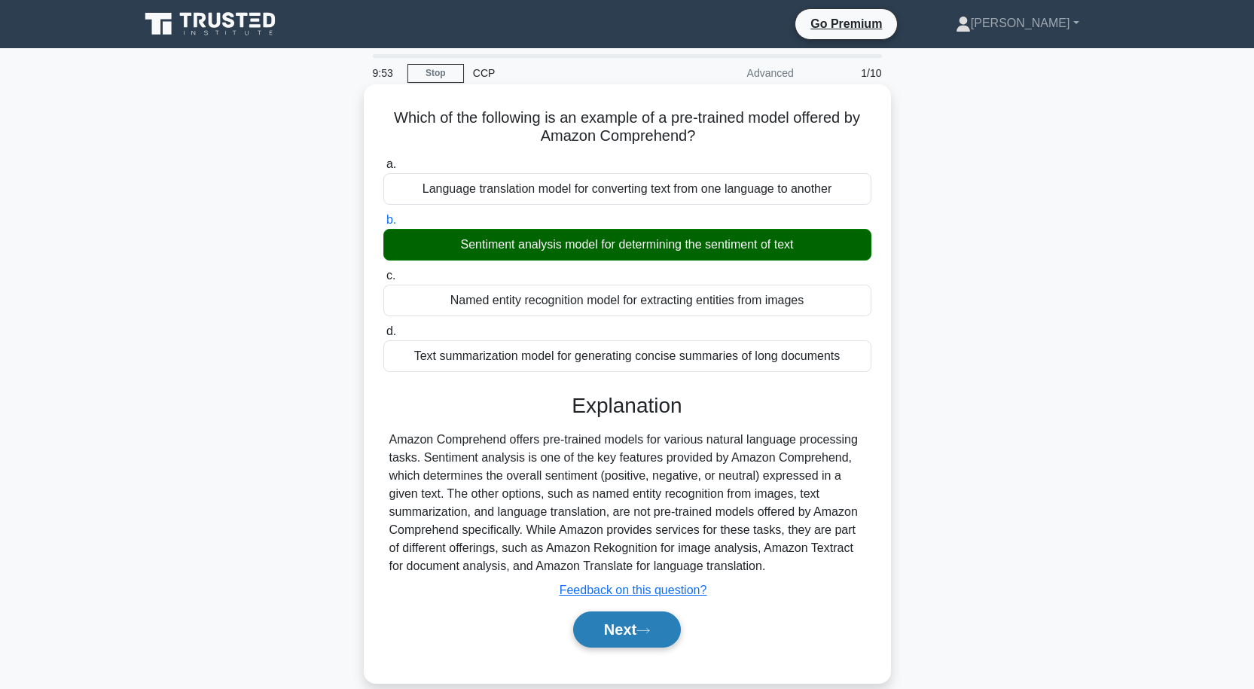
click at [584, 629] on button "Next" at bounding box center [627, 629] width 108 height 36
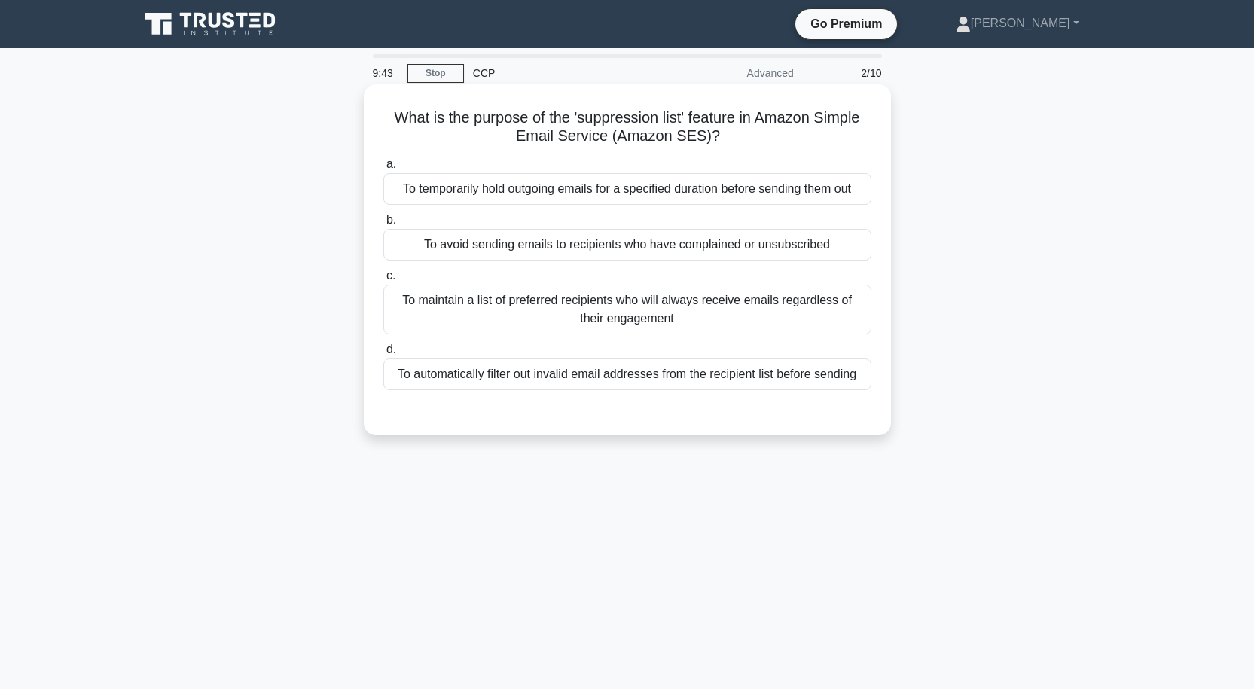
click at [663, 252] on div "To avoid sending emails to recipients who have complained or unsubscribed" at bounding box center [627, 245] width 488 height 32
click at [383, 225] on input "b. To avoid sending emails to recipients who have complained or unsubscribed" at bounding box center [383, 220] width 0 height 10
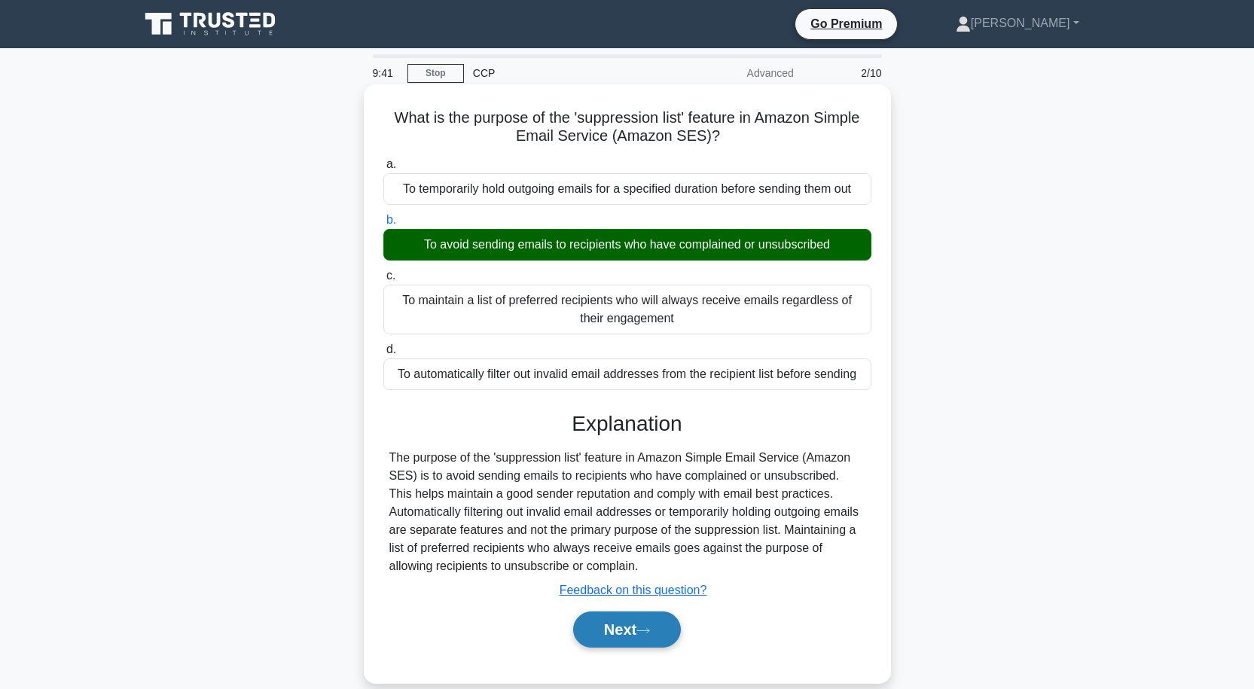
drag, startPoint x: 612, startPoint y: 637, endPoint x: 599, endPoint y: 624, distance: 19.2
click at [612, 636] on button "Next" at bounding box center [627, 629] width 108 height 36
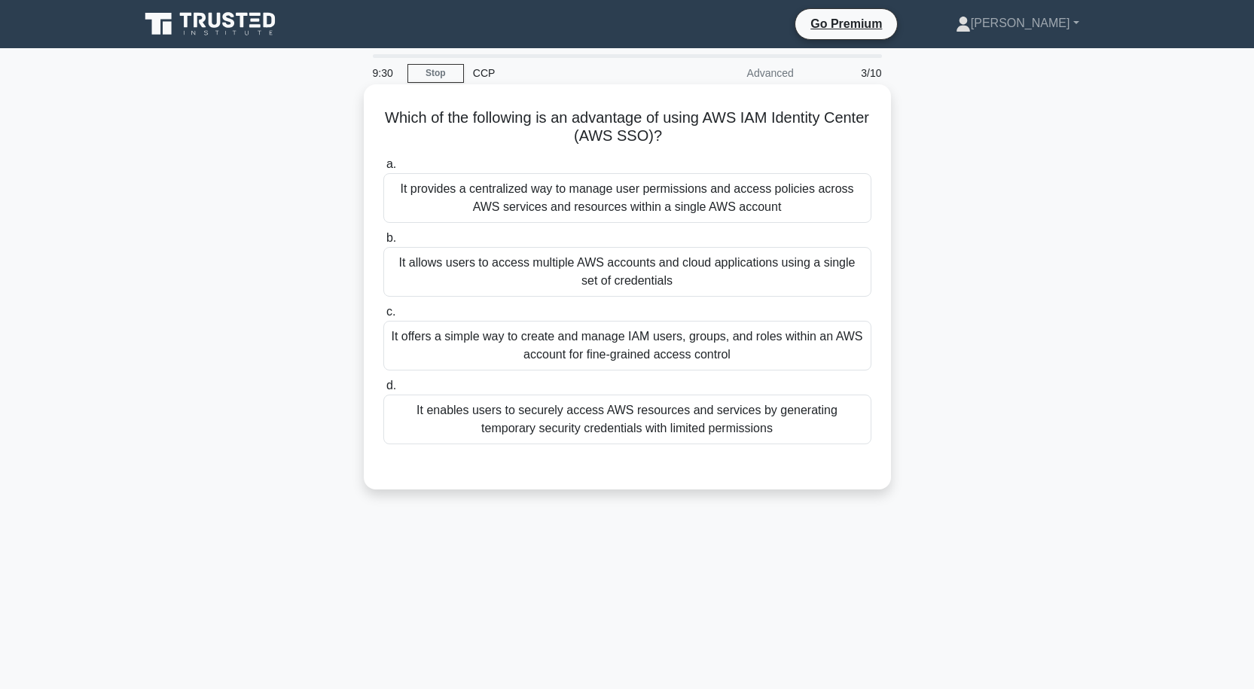
click at [606, 204] on div "It provides a centralized way to manage user permissions and access policies ac…" at bounding box center [627, 198] width 488 height 50
click at [383, 169] on input "a. It provides a centralized way to manage user permissions and access policies…" at bounding box center [383, 165] width 0 height 10
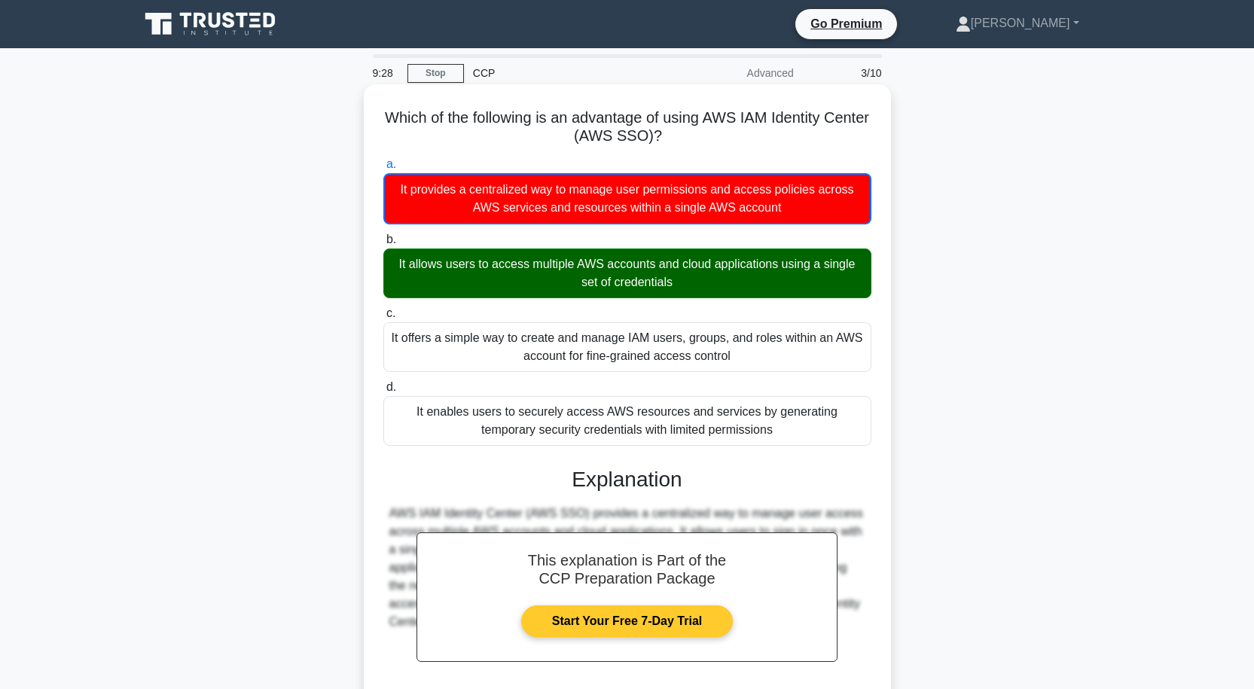
scroll to position [133, 0]
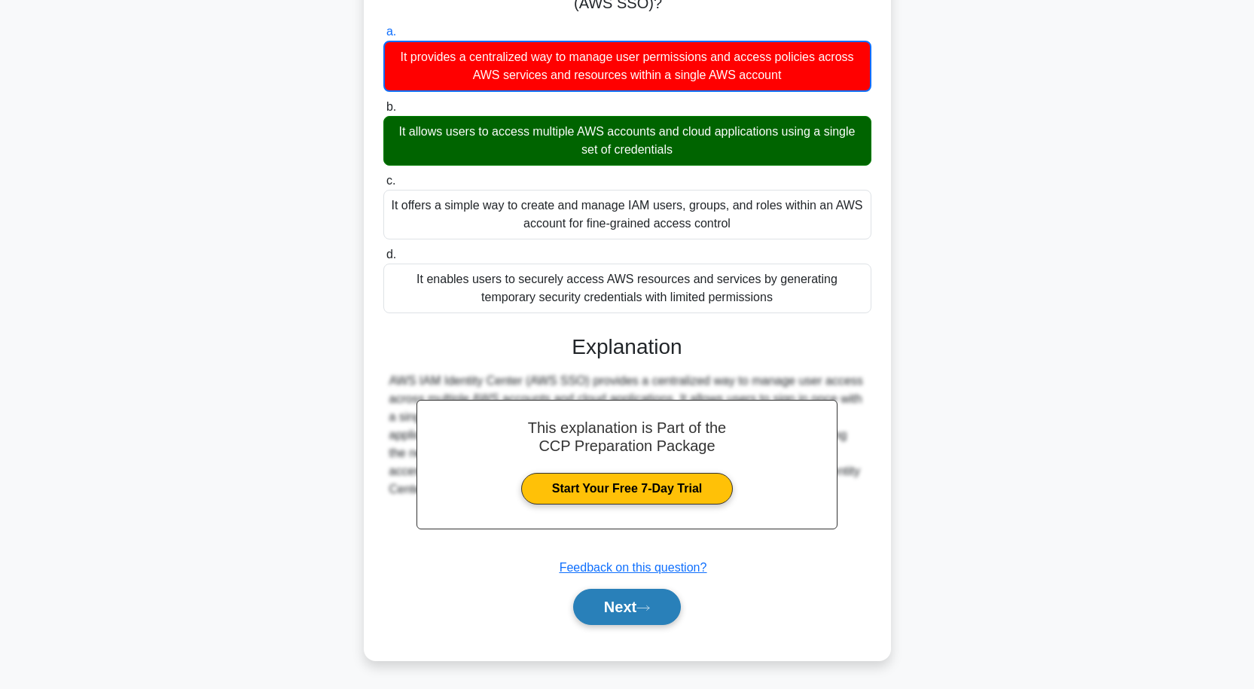
click at [621, 603] on button "Next" at bounding box center [627, 607] width 108 height 36
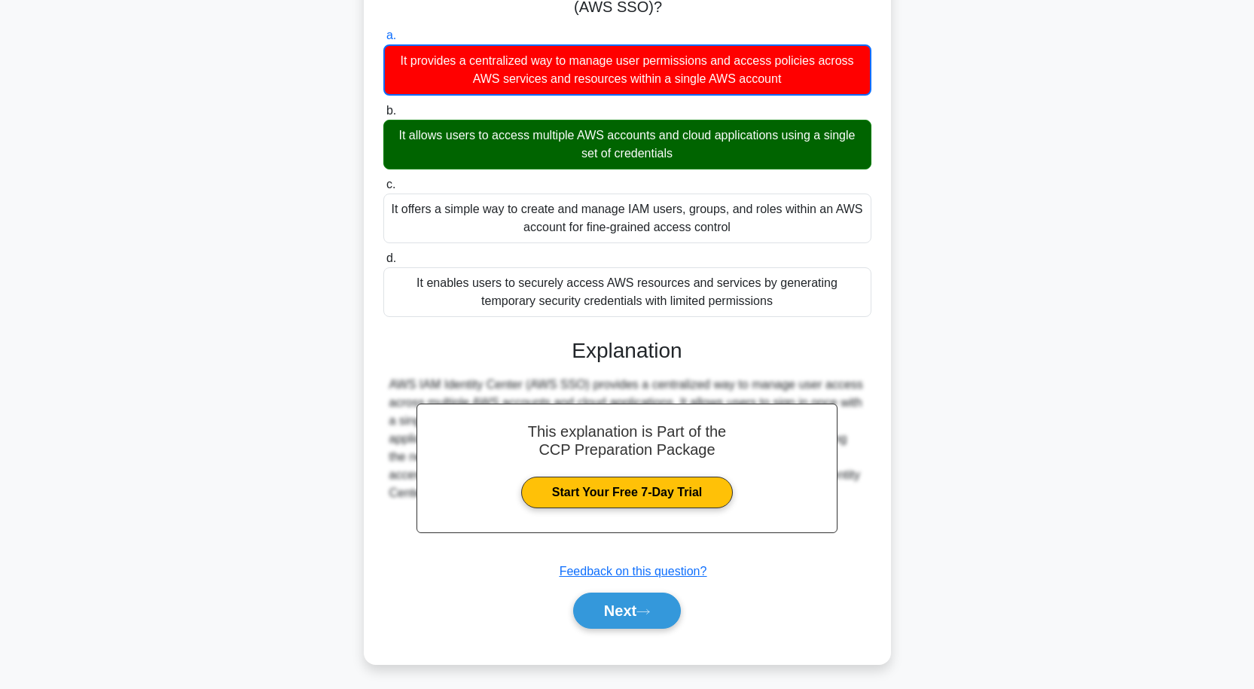
scroll to position [124, 0]
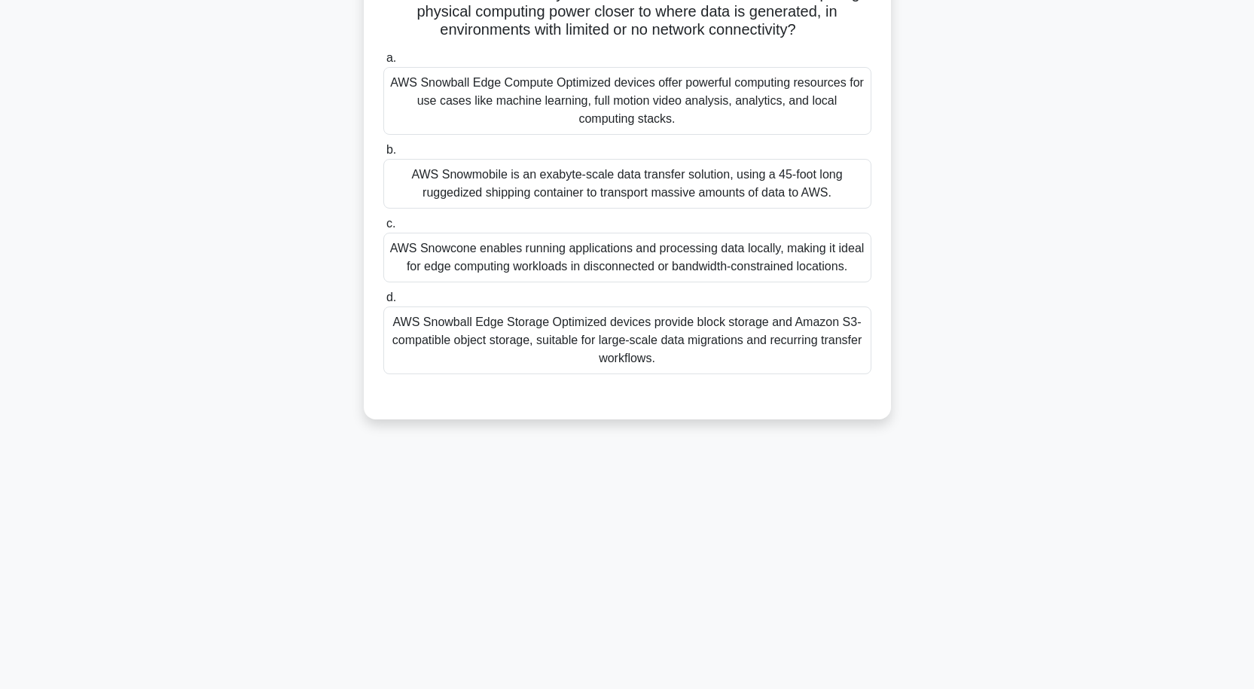
click at [630, 178] on div "AWS Snowmobile is an exabyte-scale data transfer solution, using a 45-foot long…" at bounding box center [627, 184] width 488 height 50
click at [383, 155] on input "b. AWS Snowmobile is an exabyte-scale data transfer solution, using a 45-foot l…" at bounding box center [383, 150] width 0 height 10
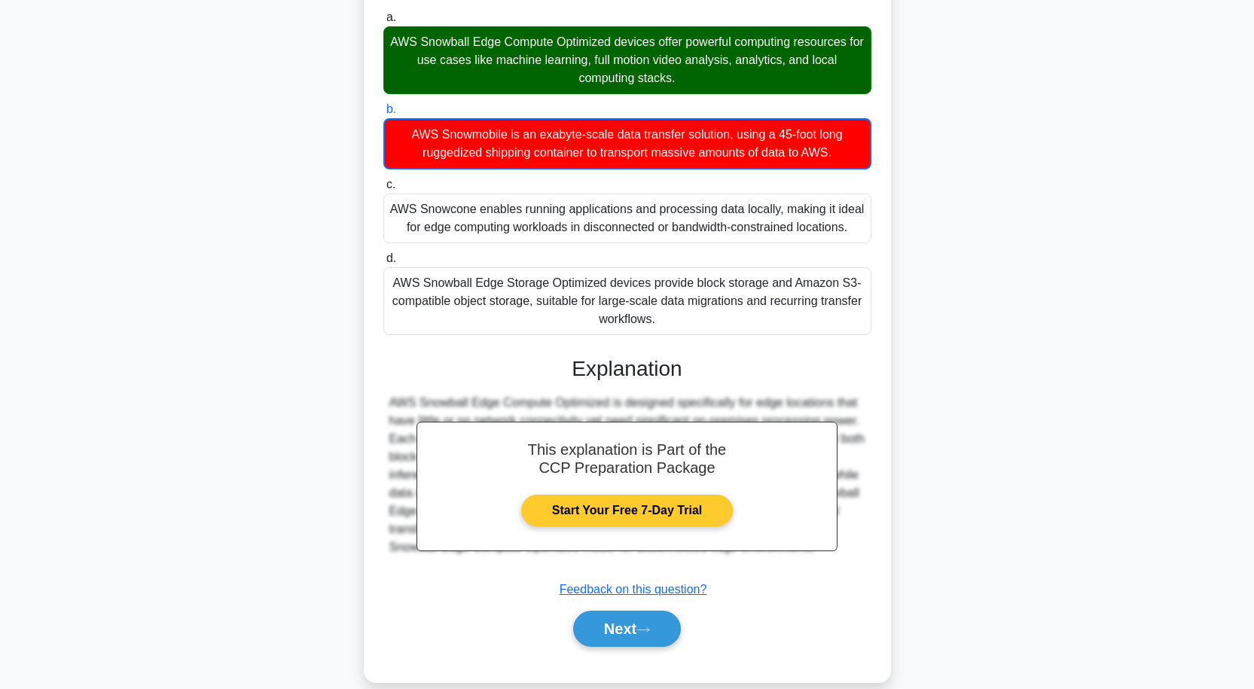
scroll to position [188, 0]
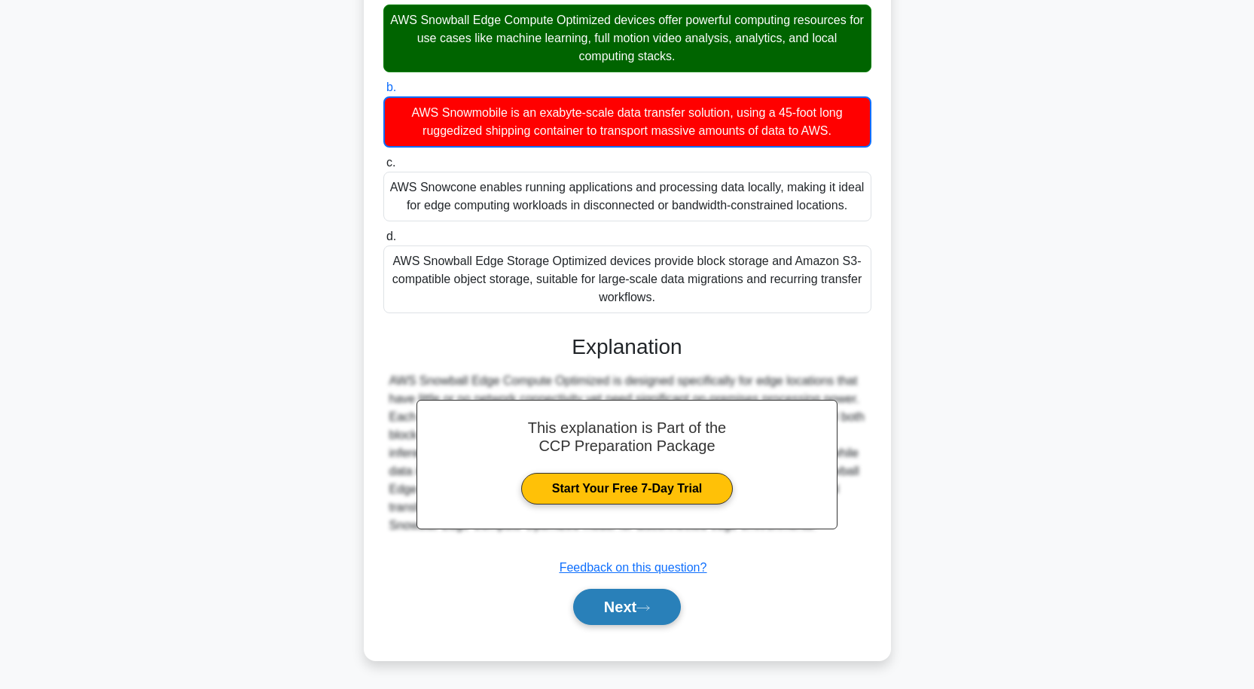
click at [614, 605] on button "Next" at bounding box center [627, 607] width 108 height 36
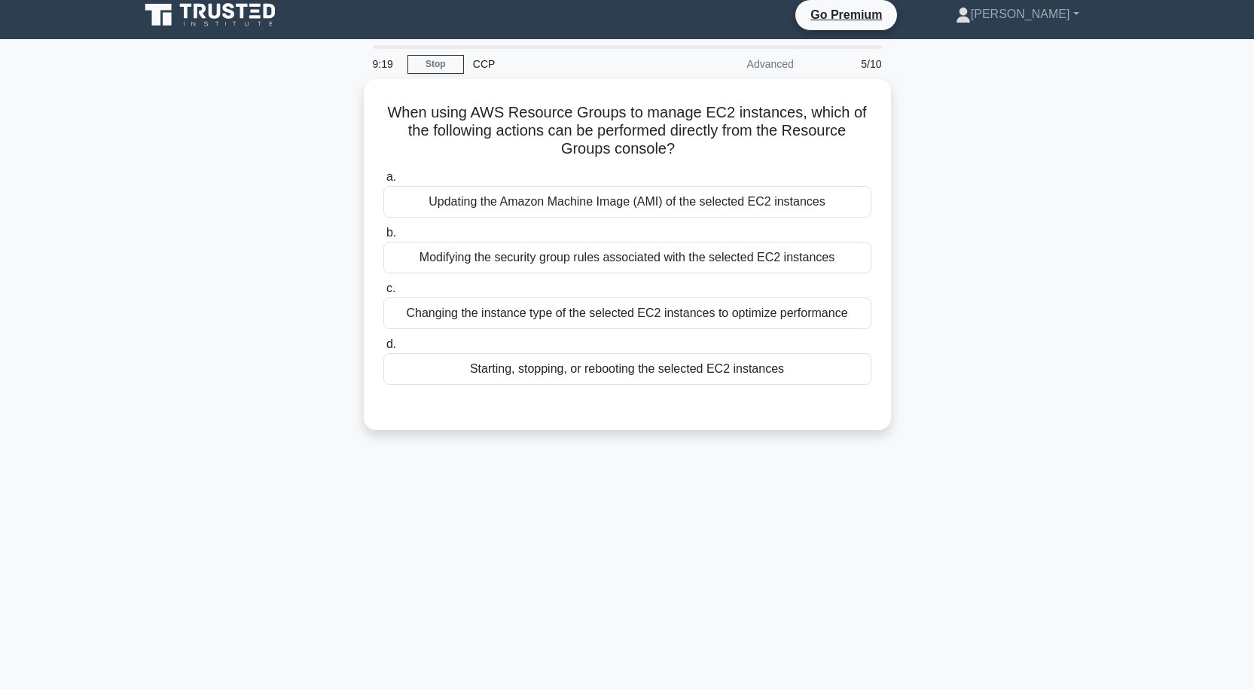
scroll to position [0, 0]
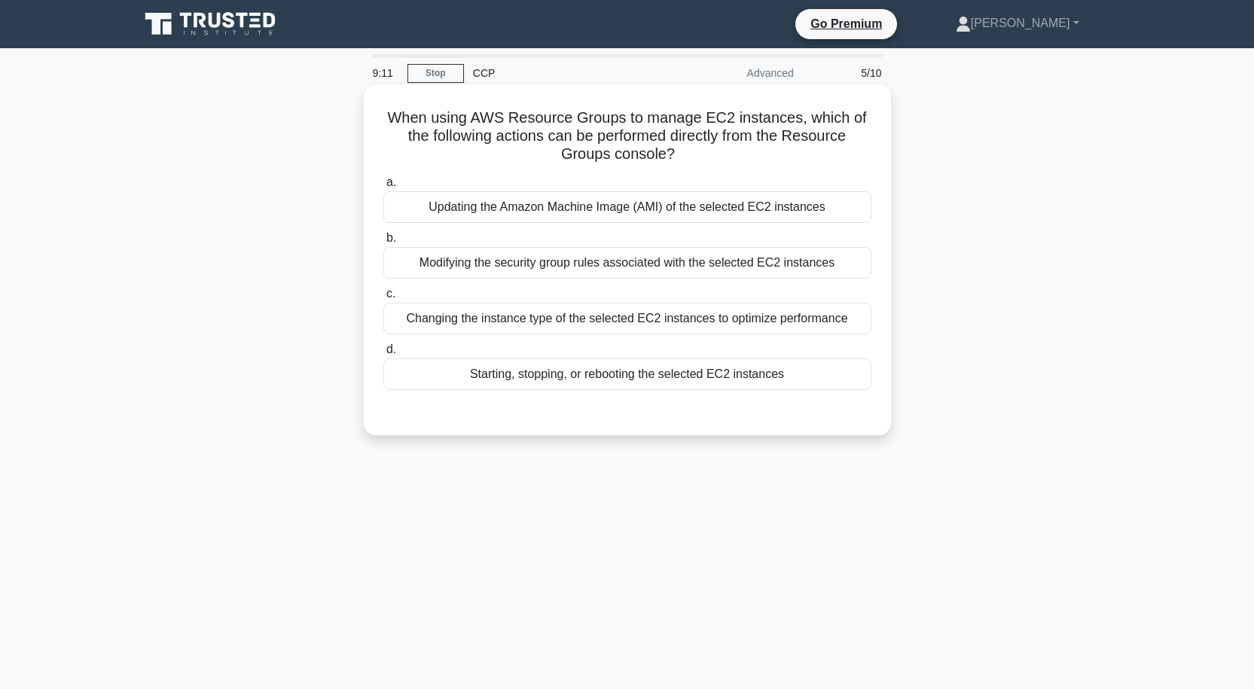
click at [617, 379] on div "Starting, stopping, or rebooting the selected EC2 instances" at bounding box center [627, 374] width 488 height 32
click at [383, 355] on input "d. Starting, stopping, or rebooting the selected EC2 instances" at bounding box center [383, 350] width 0 height 10
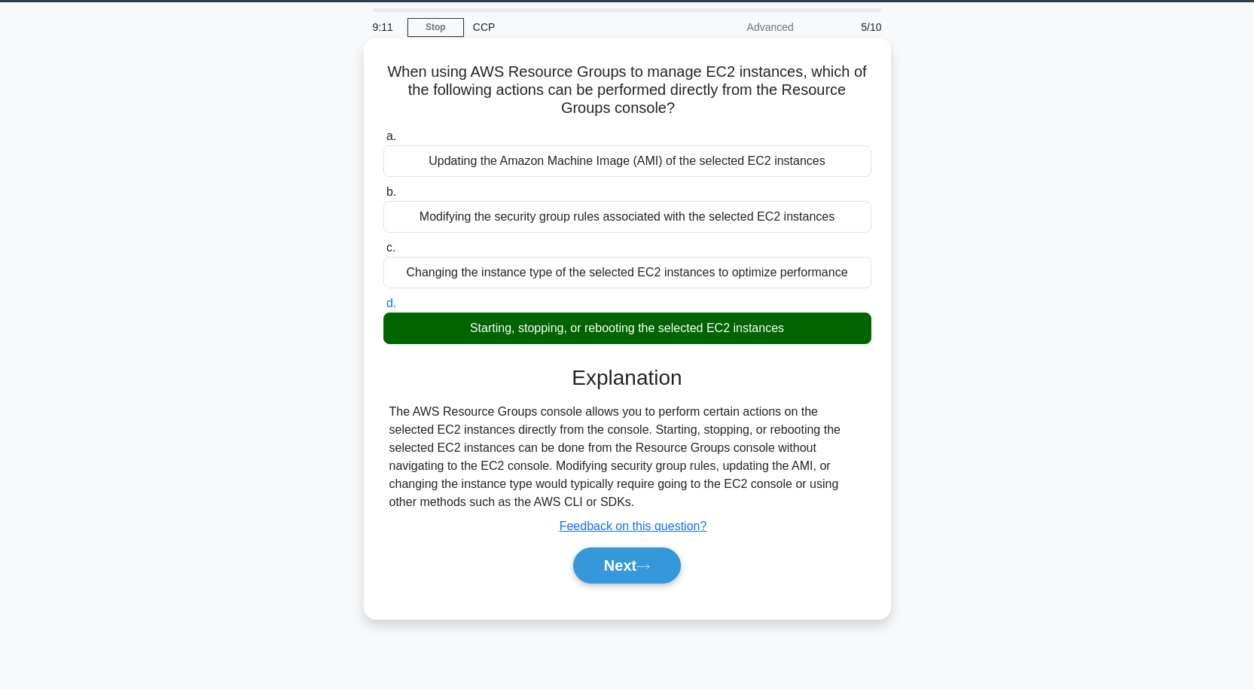
scroll to position [124, 0]
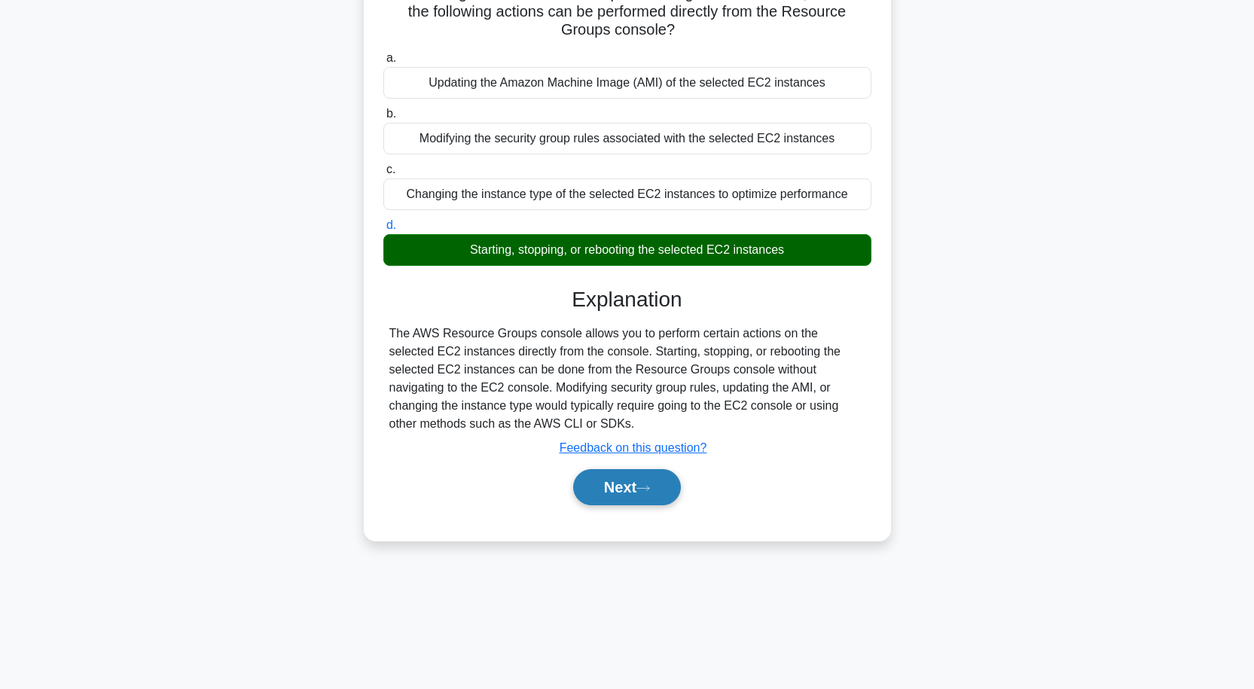
click at [618, 482] on button "Next" at bounding box center [627, 487] width 108 height 36
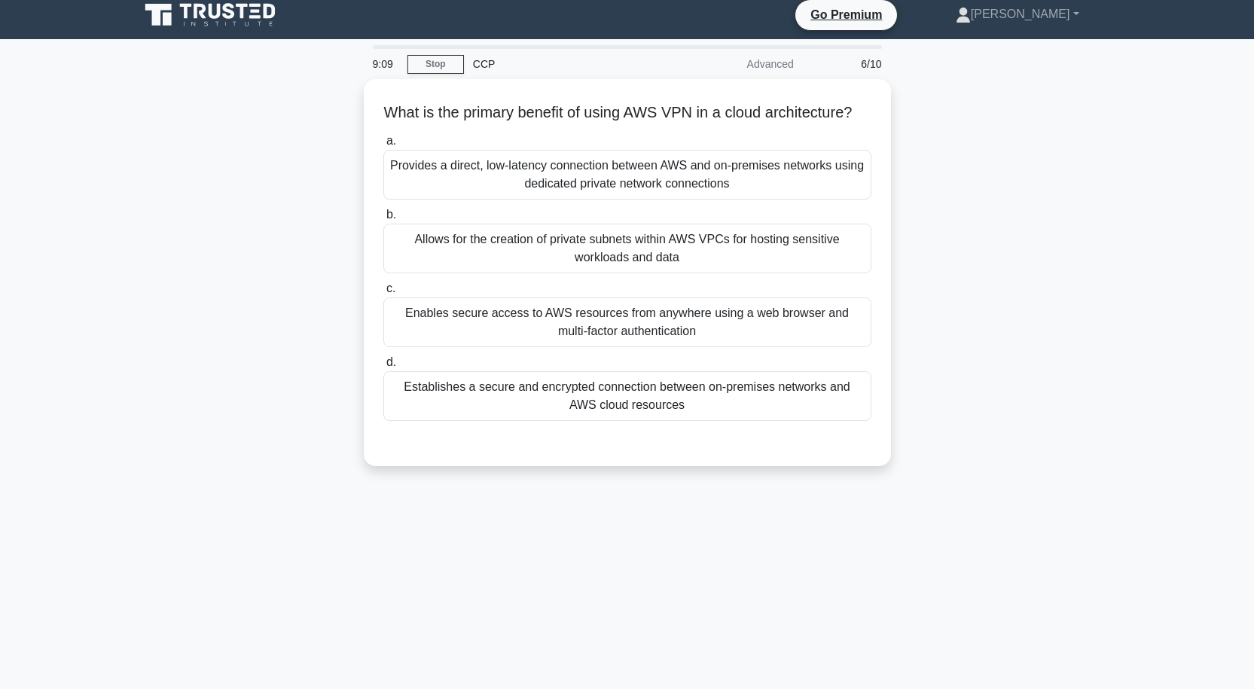
scroll to position [0, 0]
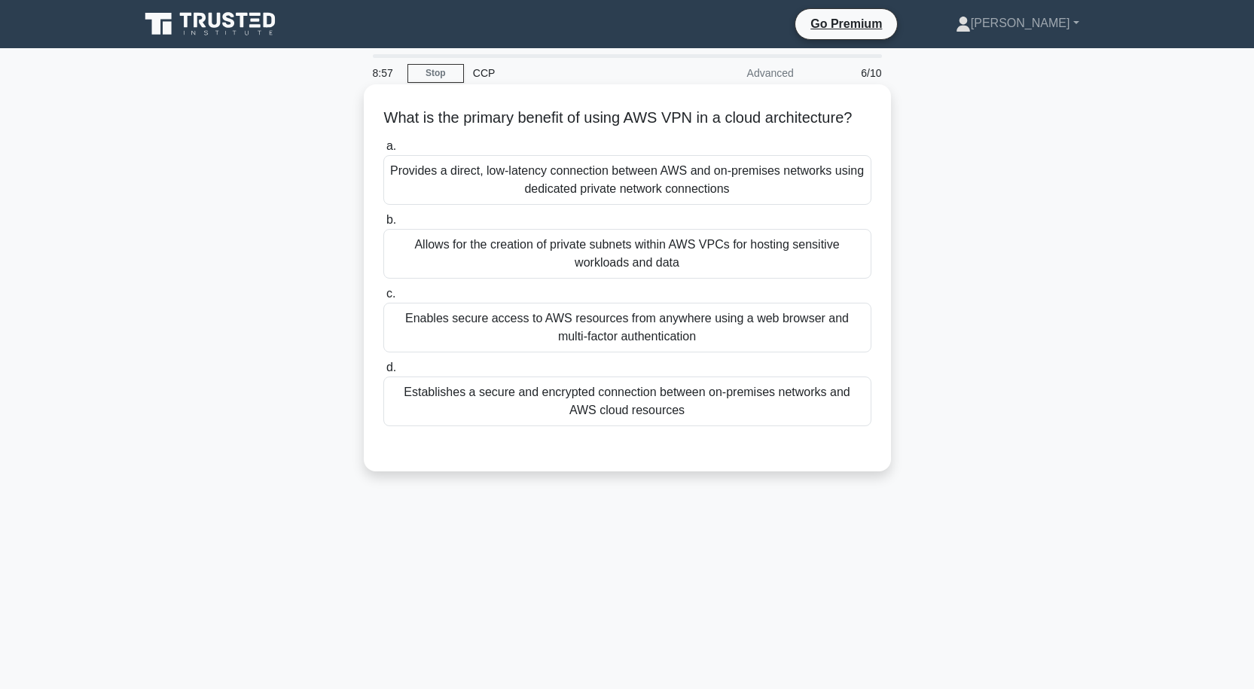
click at [645, 205] on div "Provides a direct, low-latency connection between AWS and on-premises networks …" at bounding box center [627, 180] width 488 height 50
click at [383, 151] on input "a. Provides a direct, low-latency connection between AWS and on-premises networ…" at bounding box center [383, 147] width 0 height 10
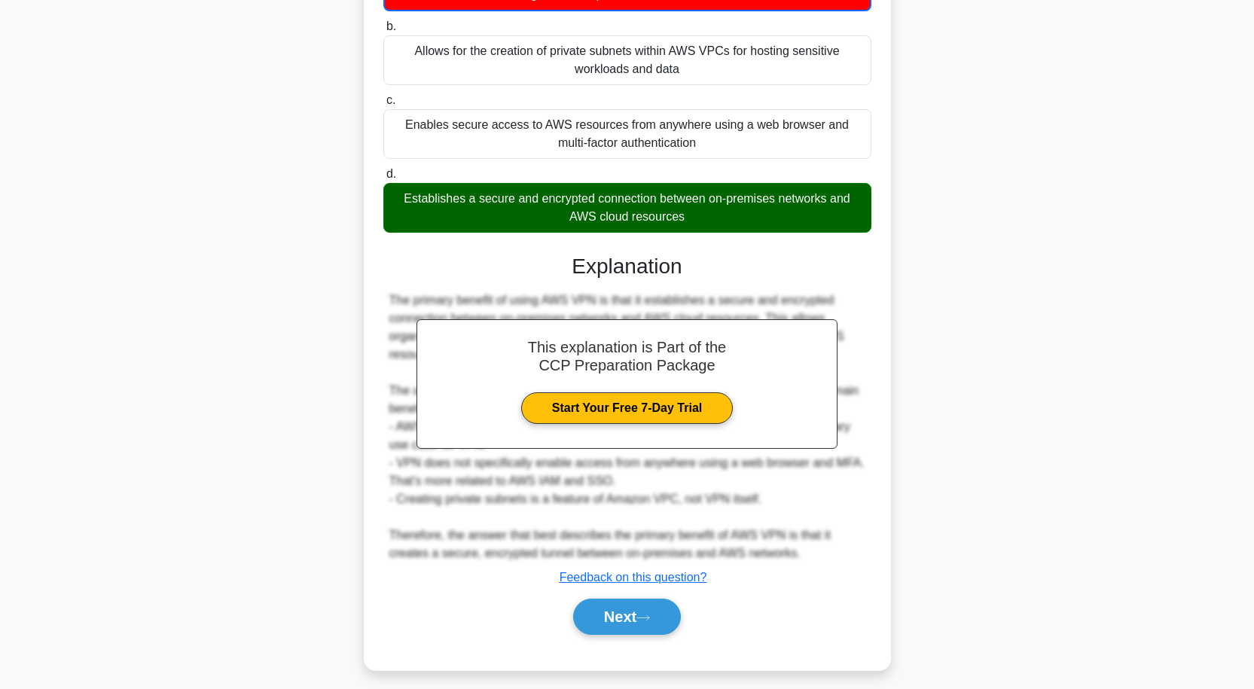
scroll to position [224, 0]
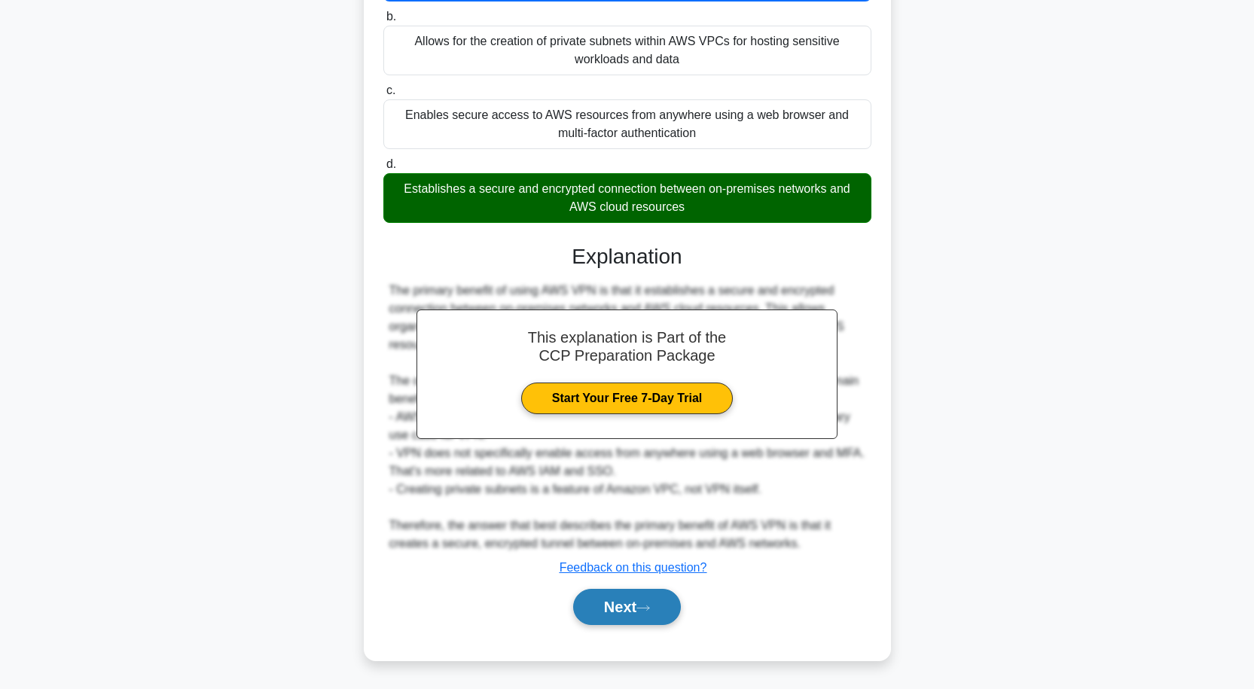
click at [606, 603] on button "Next" at bounding box center [627, 607] width 108 height 36
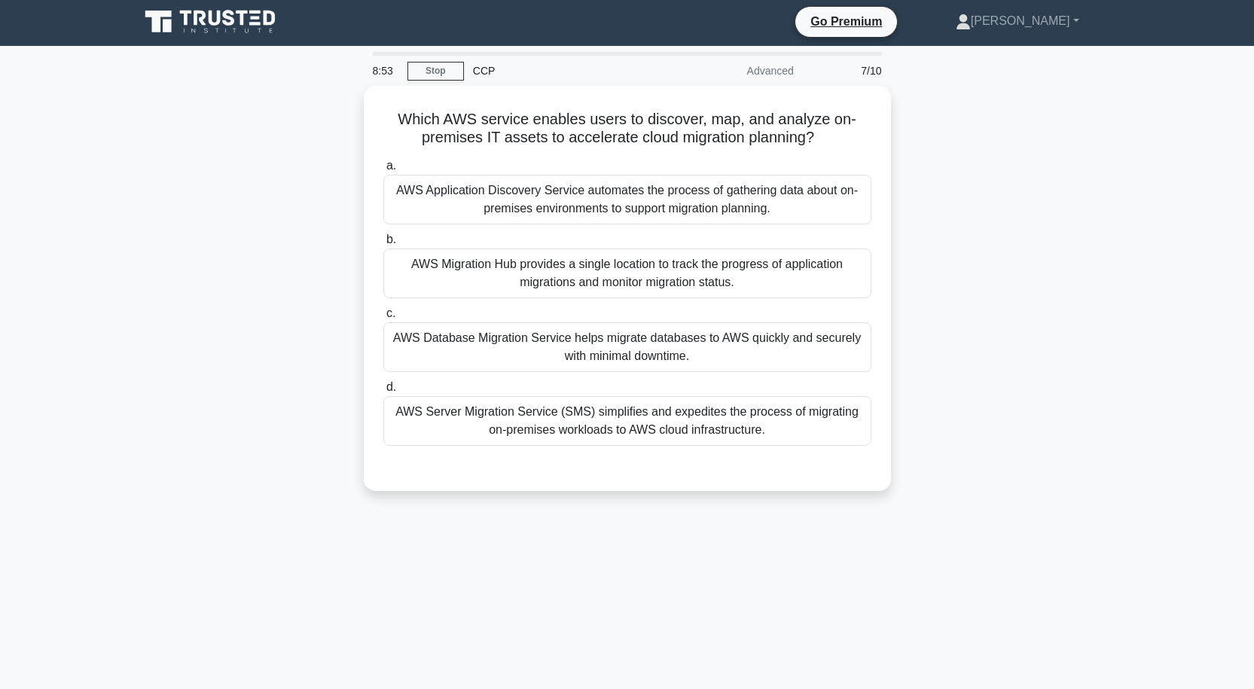
scroll to position [0, 0]
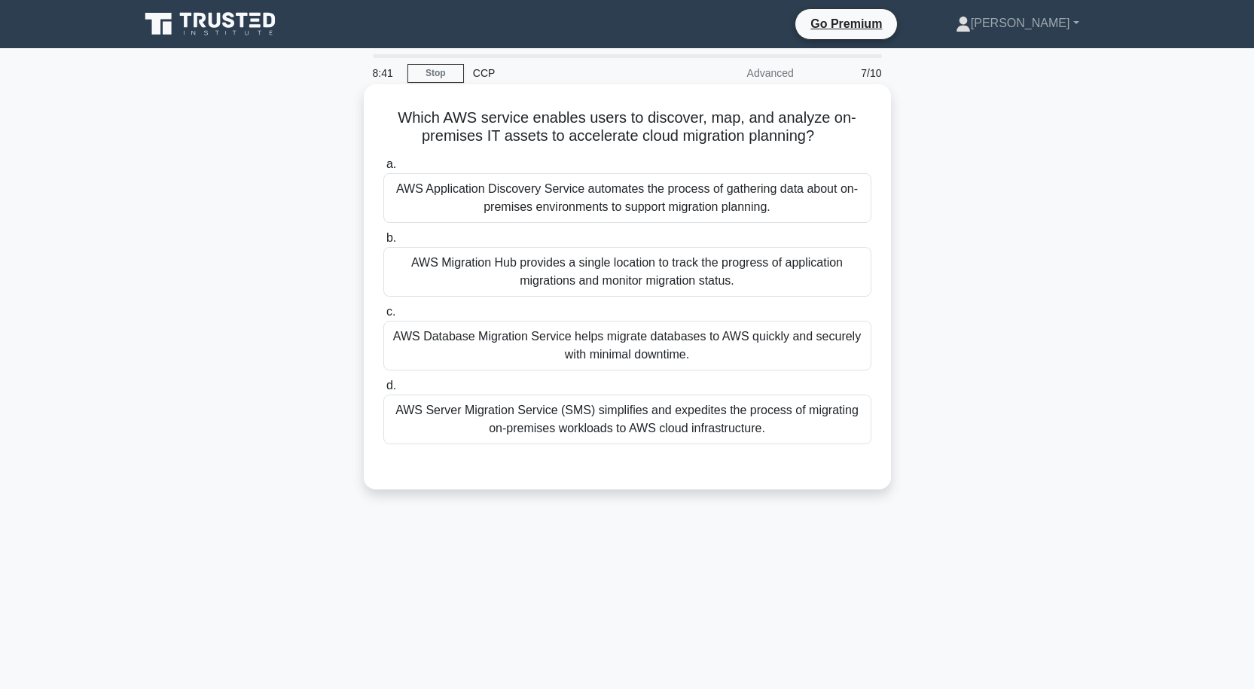
click at [608, 352] on div "AWS Database Migration Service helps migrate databases to AWS quickly and secur…" at bounding box center [627, 346] width 488 height 50
click at [383, 317] on input "c. AWS Database Migration Service helps migrate databases to AWS quickly and se…" at bounding box center [383, 312] width 0 height 10
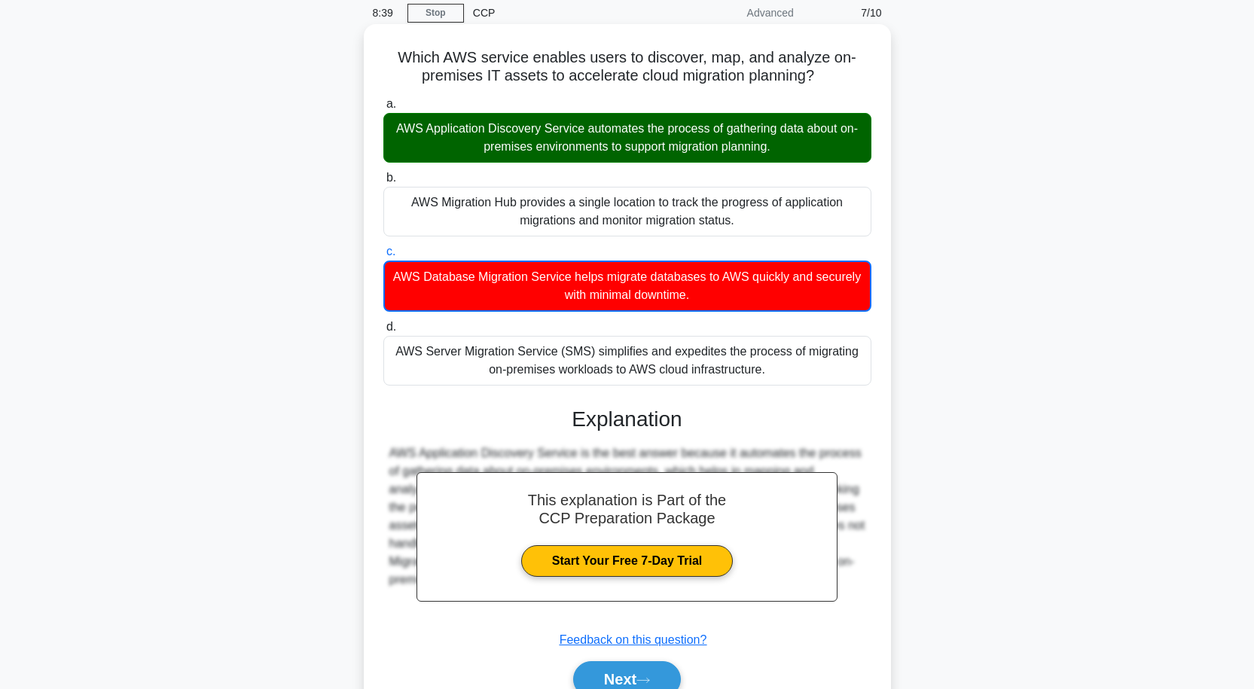
scroll to position [133, 0]
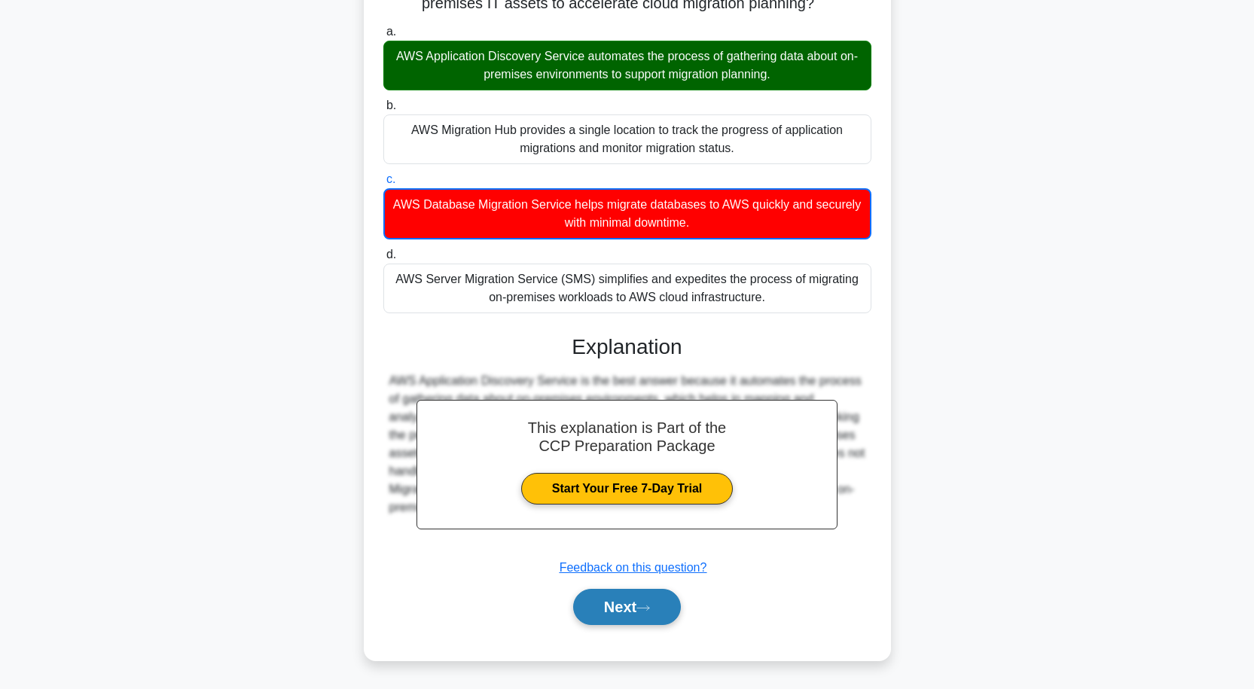
drag, startPoint x: 624, startPoint y: 616, endPoint x: 627, endPoint y: 590, distance: 26.5
click at [624, 608] on button "Next" at bounding box center [627, 607] width 108 height 36
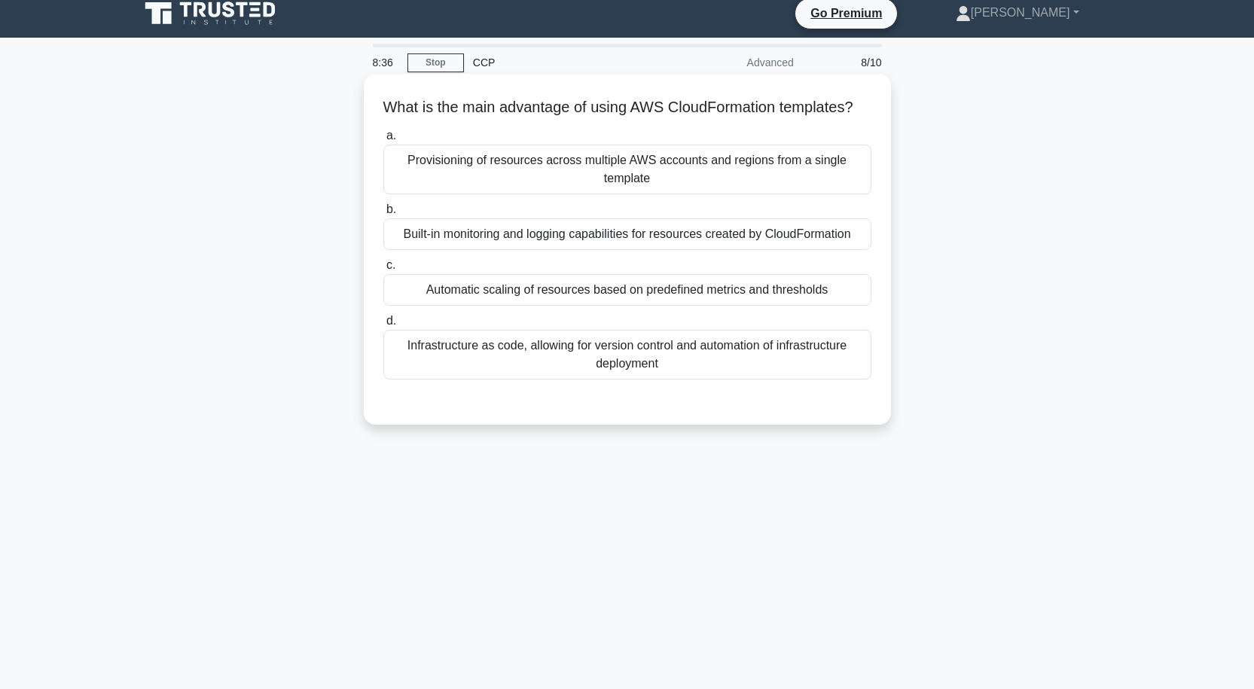
scroll to position [0, 0]
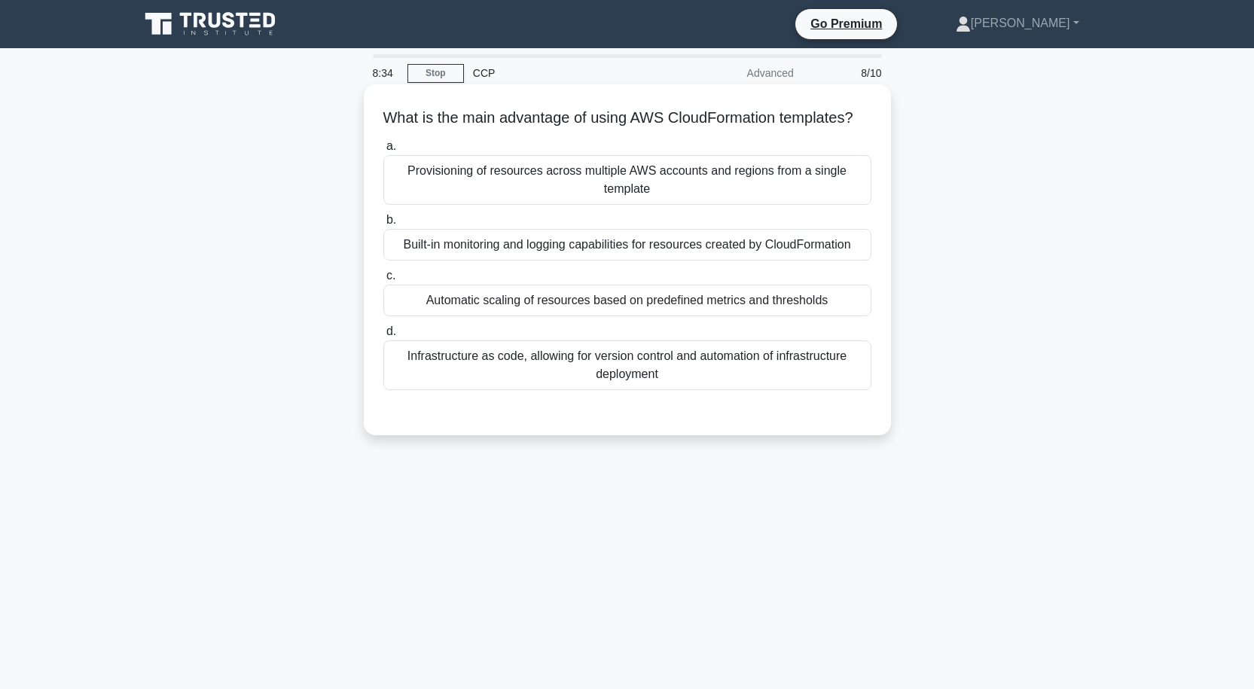
click at [590, 316] on div "Automatic scaling of resources based on predefined metrics and thresholds" at bounding box center [627, 301] width 488 height 32
click at [383, 281] on input "c. Automatic scaling of resources based on predefined metrics and thresholds" at bounding box center [383, 276] width 0 height 10
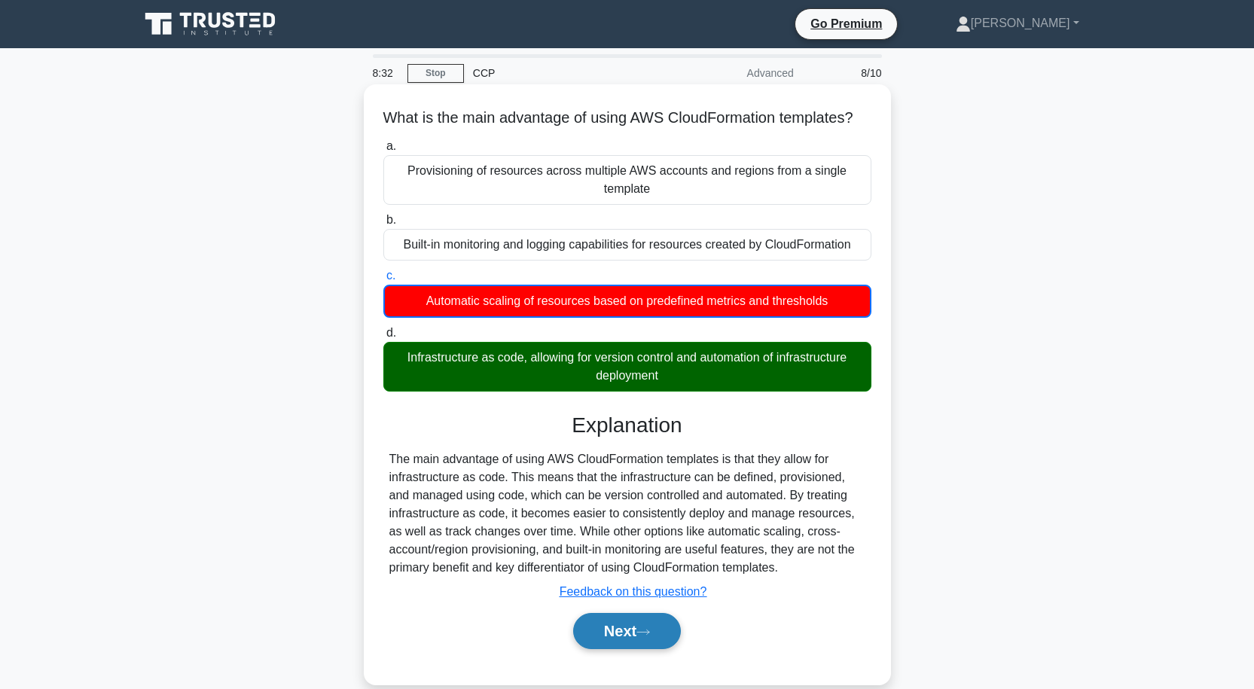
click at [612, 640] on button "Next" at bounding box center [627, 631] width 108 height 36
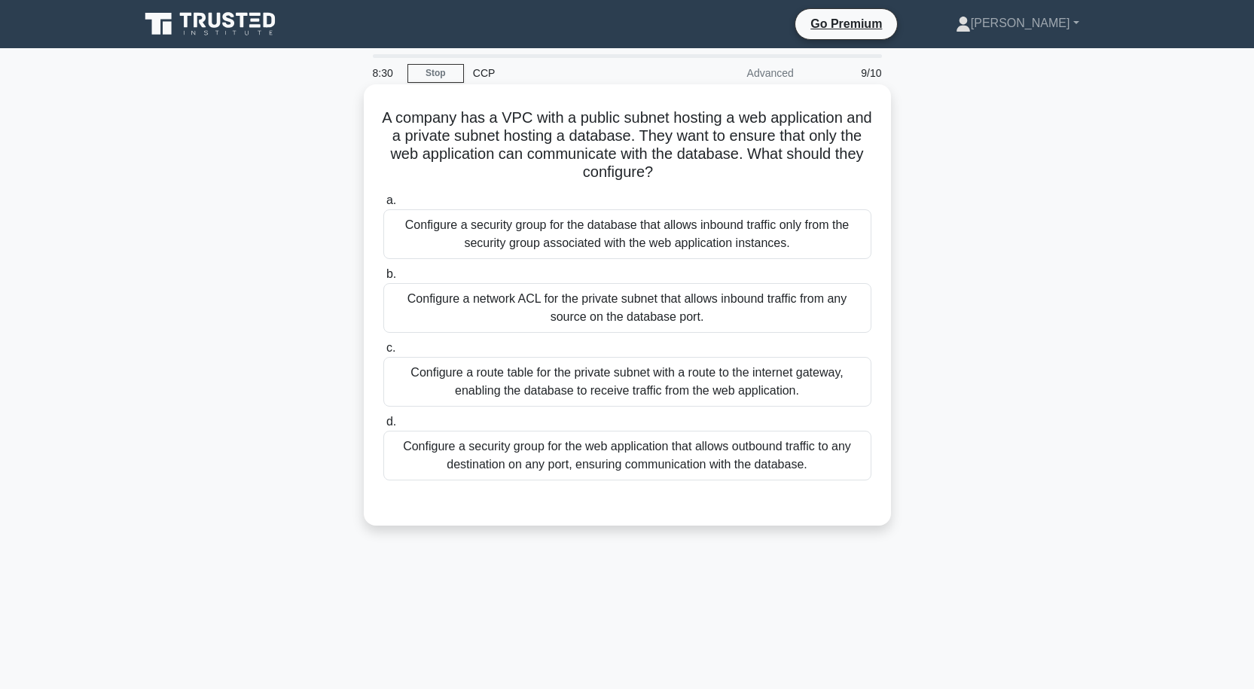
click at [590, 310] on div "Configure a network ACL for the private subnet that allows inbound traffic from…" at bounding box center [627, 308] width 488 height 50
click at [383, 279] on input "b. Configure a network ACL for the private subnet that allows inbound traffic f…" at bounding box center [383, 275] width 0 height 10
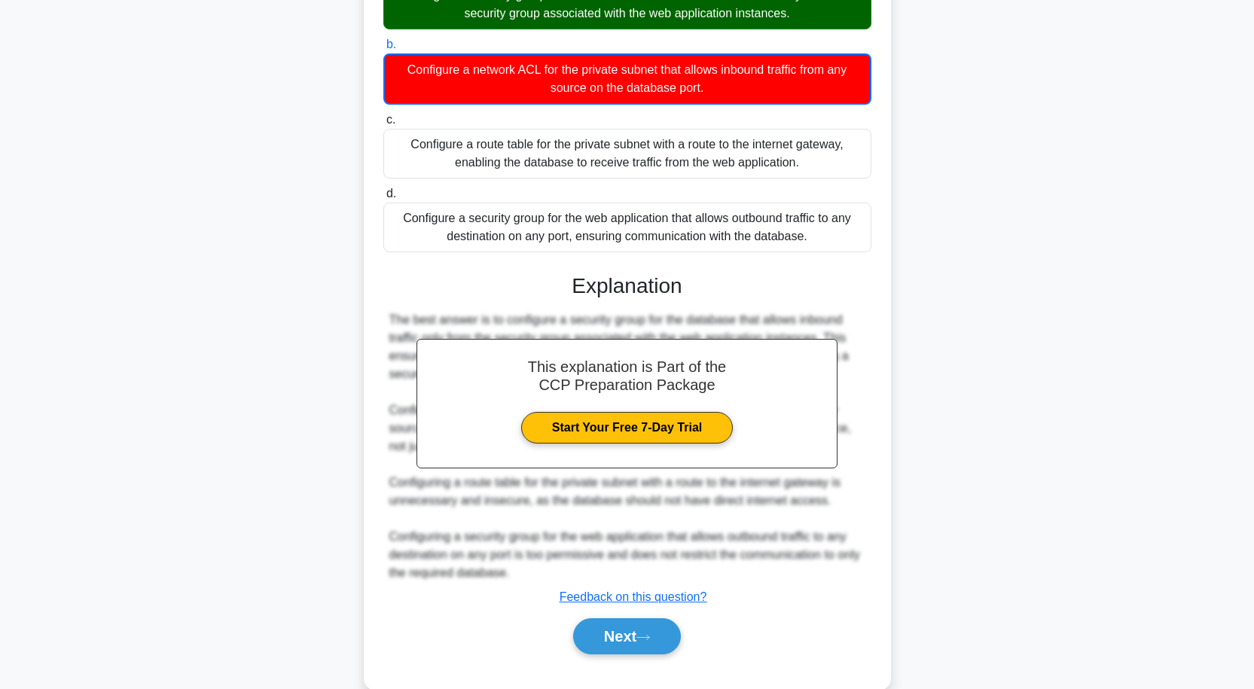
scroll to position [260, 0]
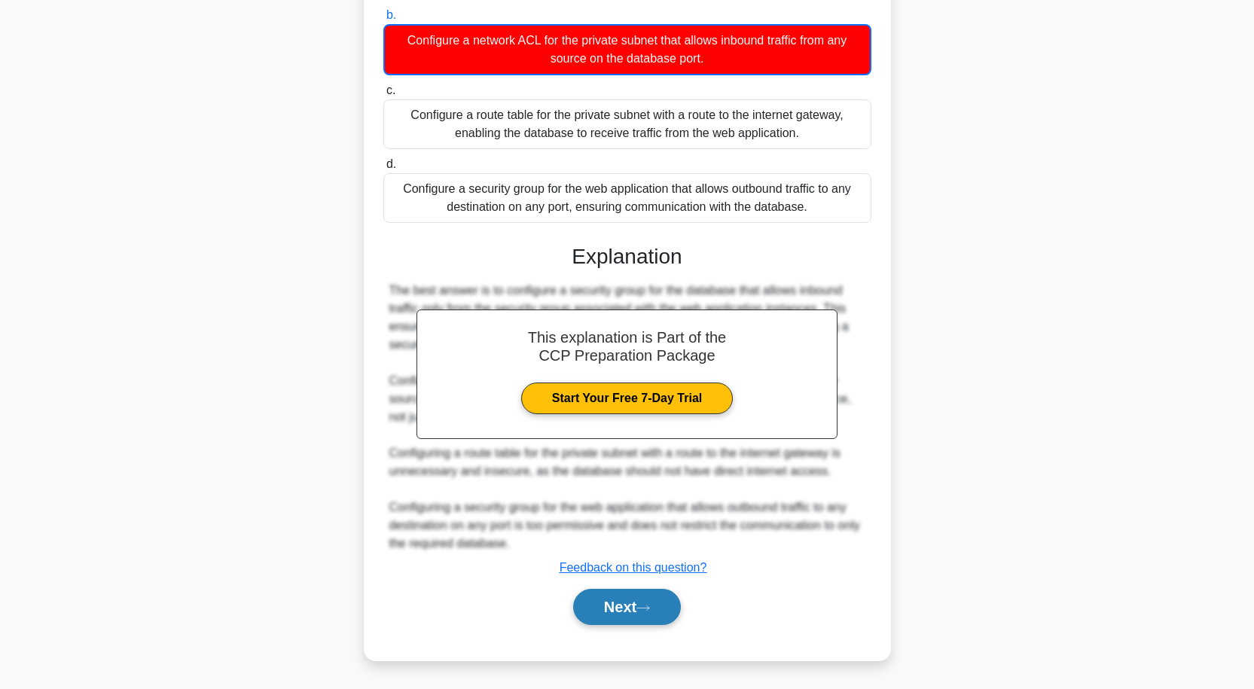
click at [618, 614] on button "Next" at bounding box center [627, 607] width 108 height 36
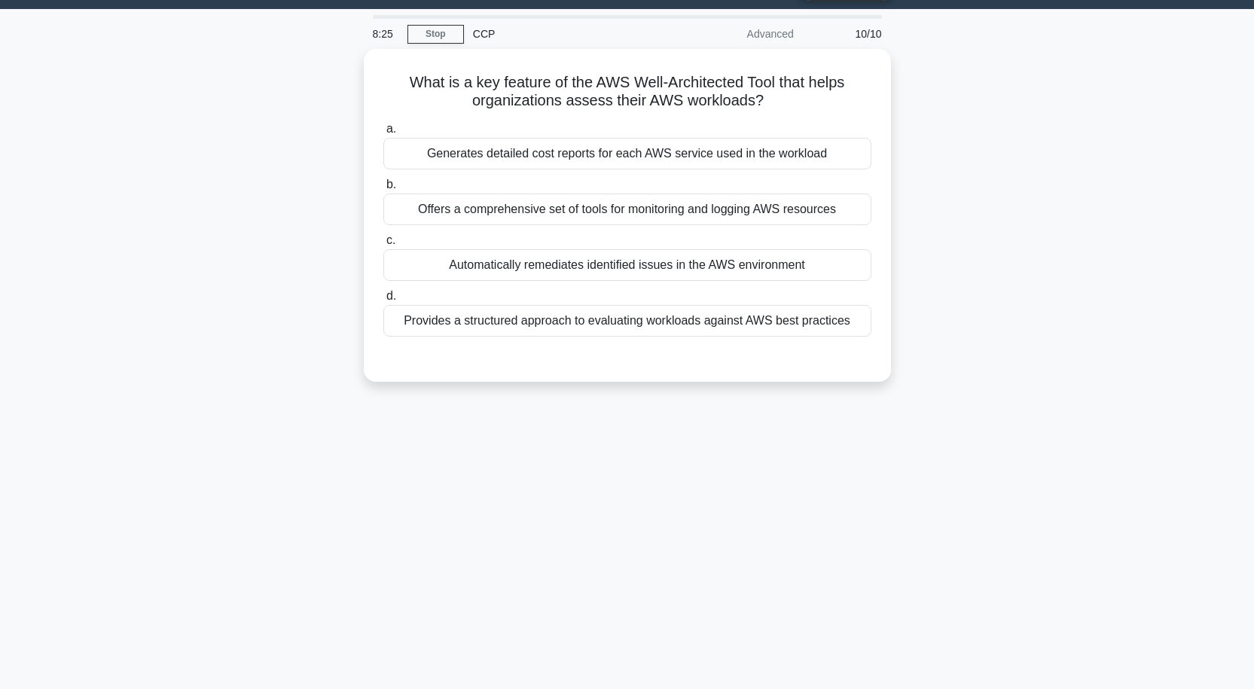
scroll to position [0, 0]
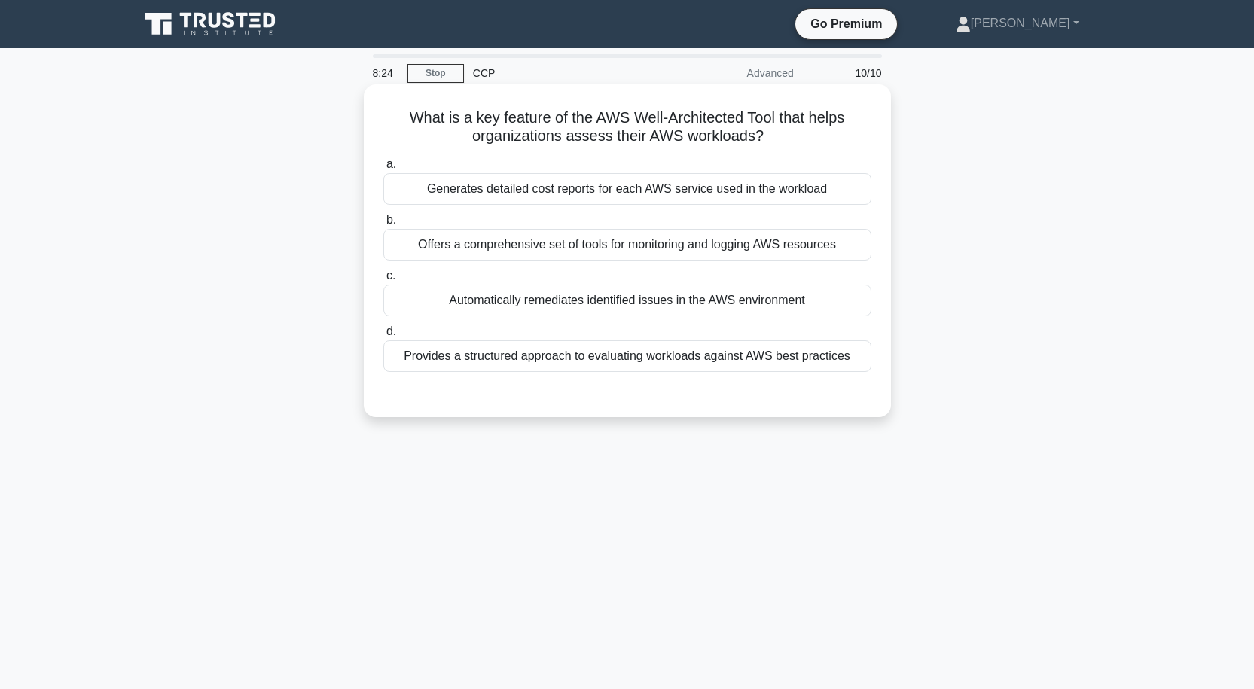
click at [584, 305] on div "Automatically remediates identified issues in the AWS environment" at bounding box center [627, 301] width 488 height 32
click at [383, 281] on input "c. Automatically remediates identified issues in the AWS environment" at bounding box center [383, 276] width 0 height 10
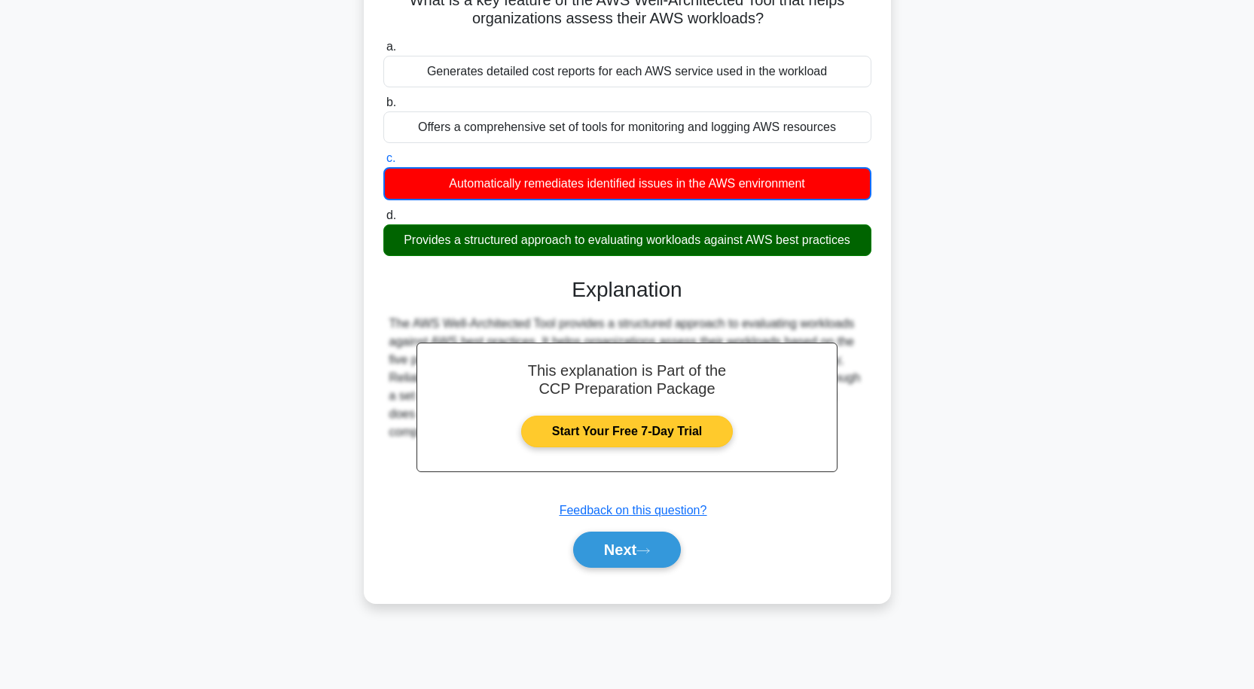
scroll to position [124, 0]
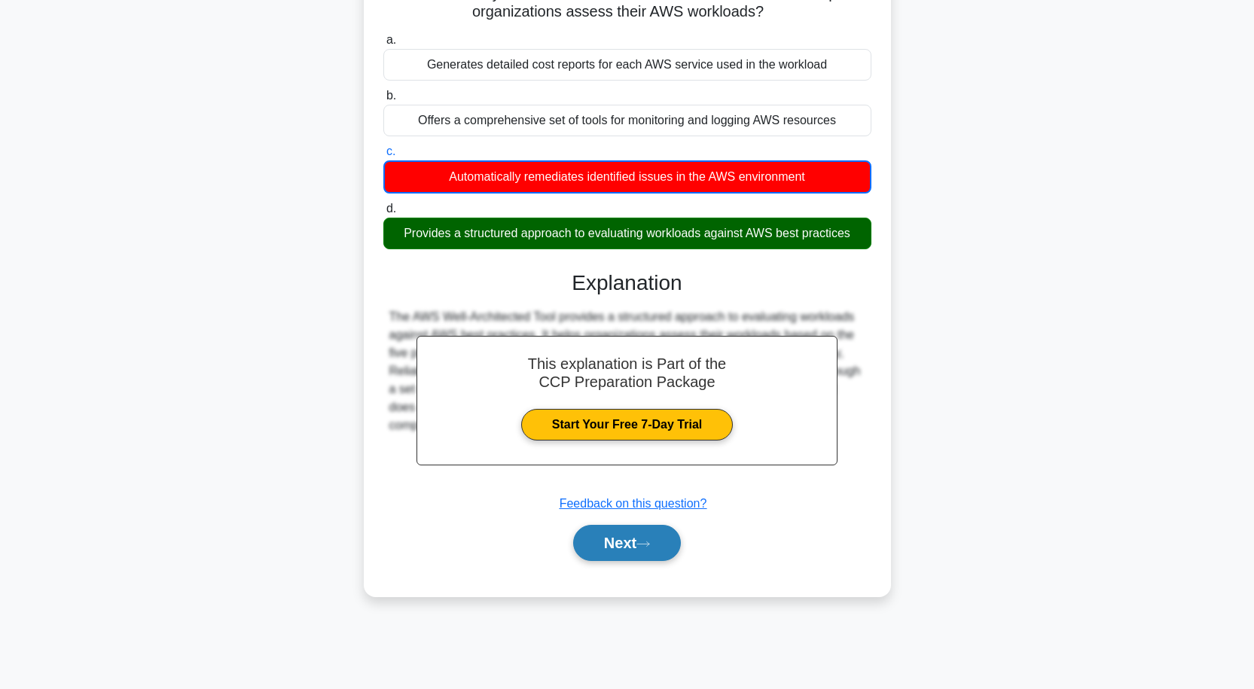
click at [622, 532] on button "Next" at bounding box center [627, 543] width 108 height 36
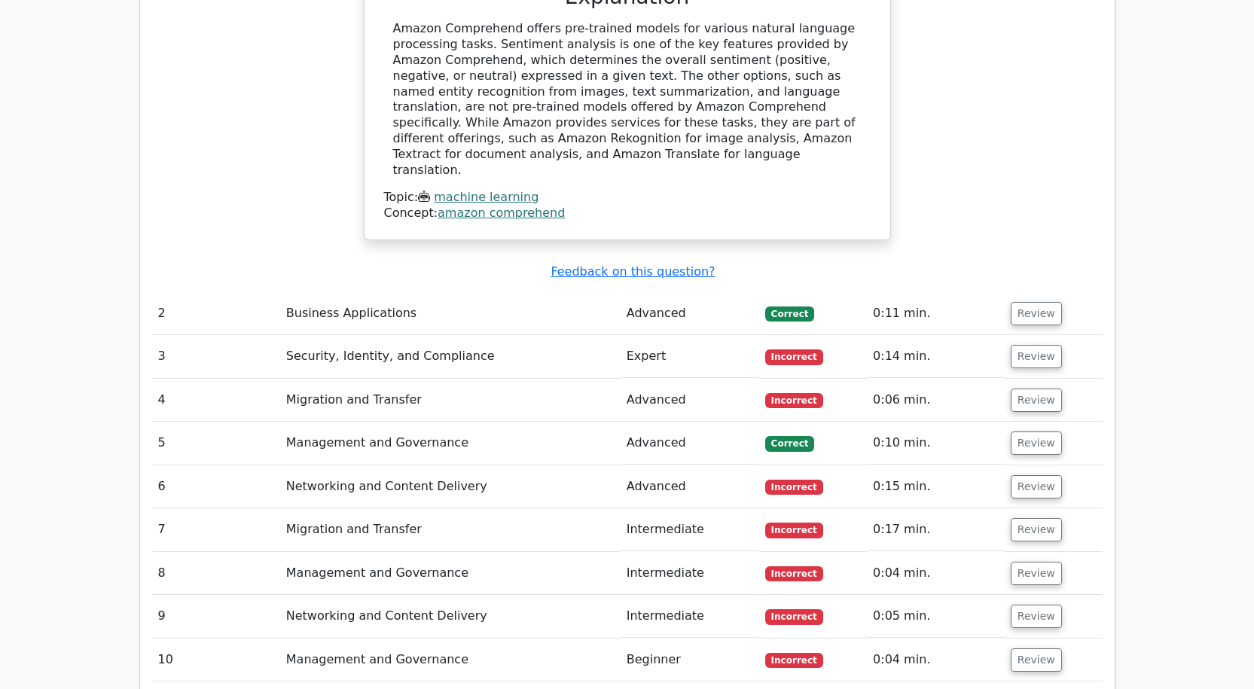
scroll to position [1581, 0]
